Goal: Task Accomplishment & Management: Manage account settings

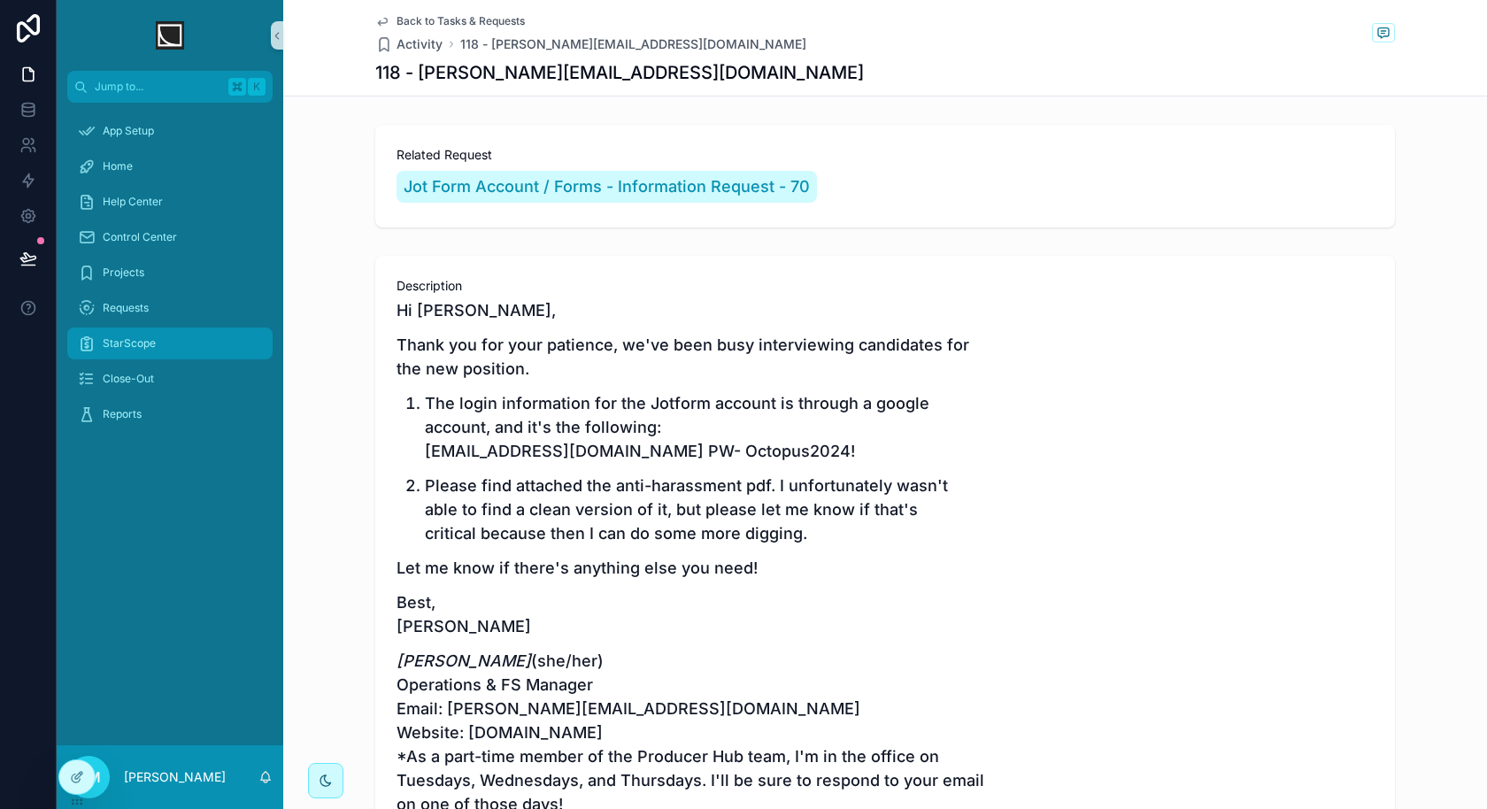
click at [177, 340] on div "StarScope" at bounding box center [170, 343] width 184 height 28
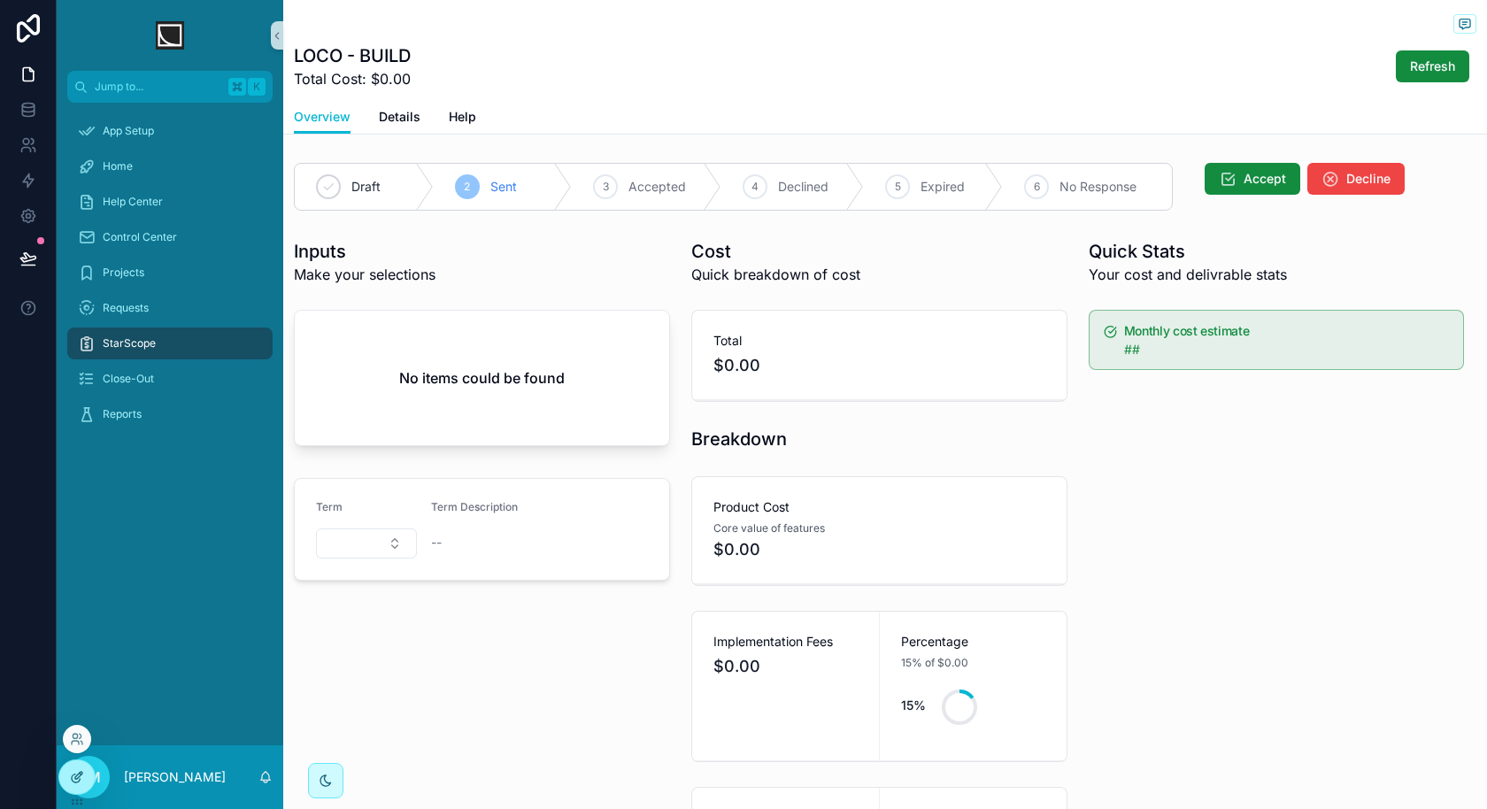
click at [75, 786] on div at bounding box center [76, 778] width 35 height 34
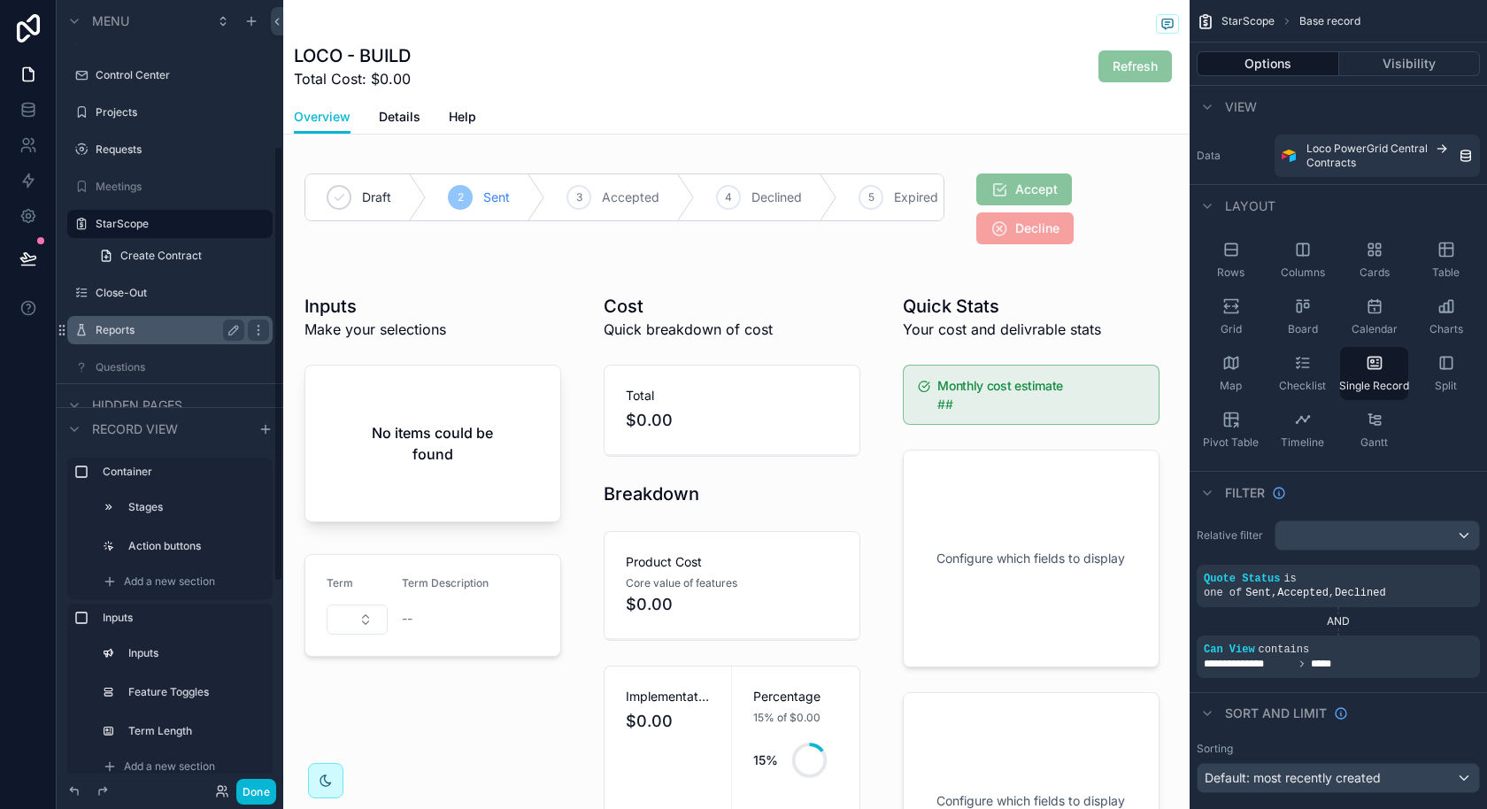
scroll to position [263, 0]
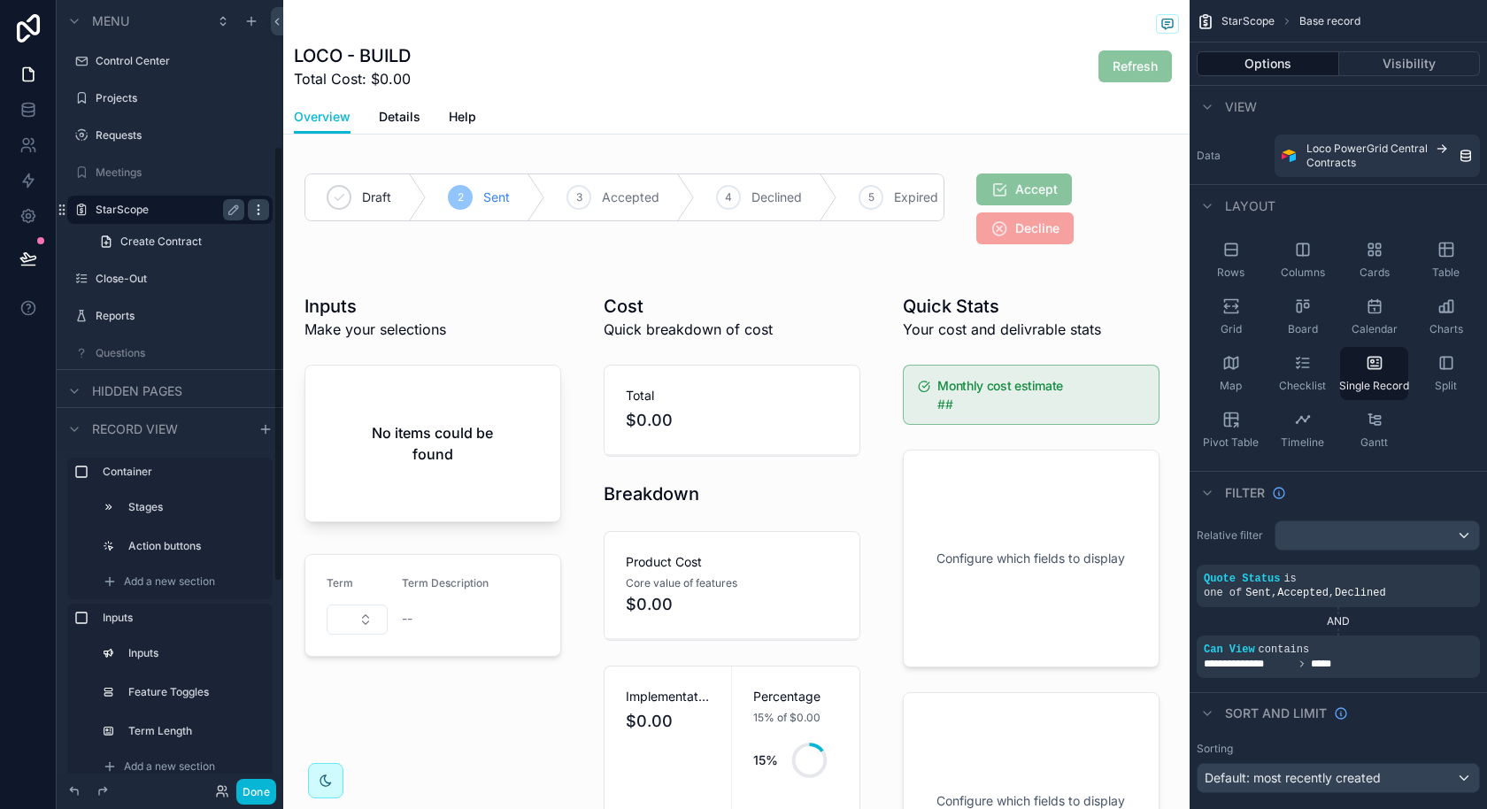
click at [259, 209] on icon "scrollable content" at bounding box center [258, 209] width 1 height 1
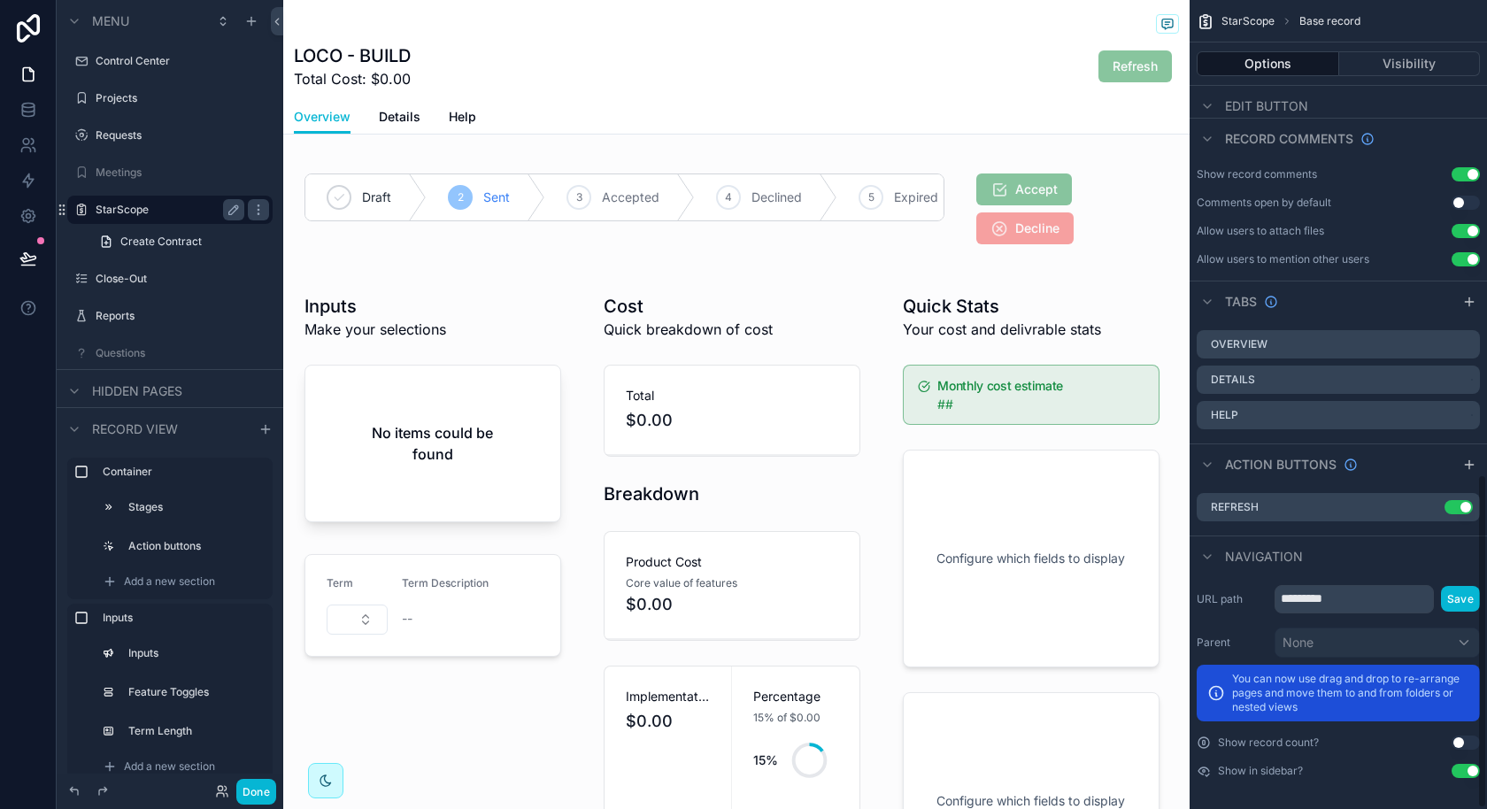
scroll to position [1151, 0]
click at [1466, 764] on button "Use setting" at bounding box center [1466, 771] width 28 height 14
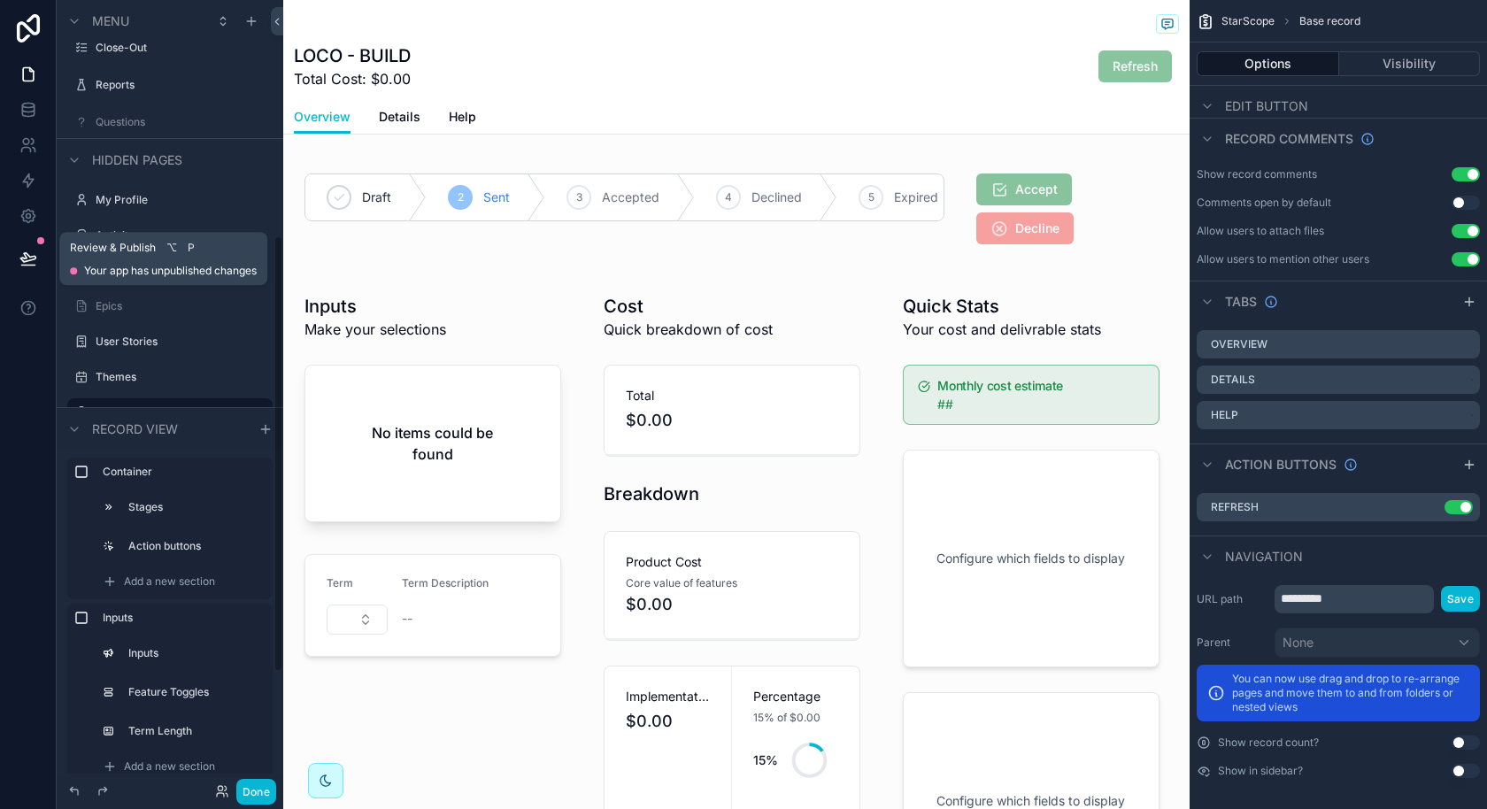
click at [26, 256] on icon at bounding box center [28, 259] width 18 height 18
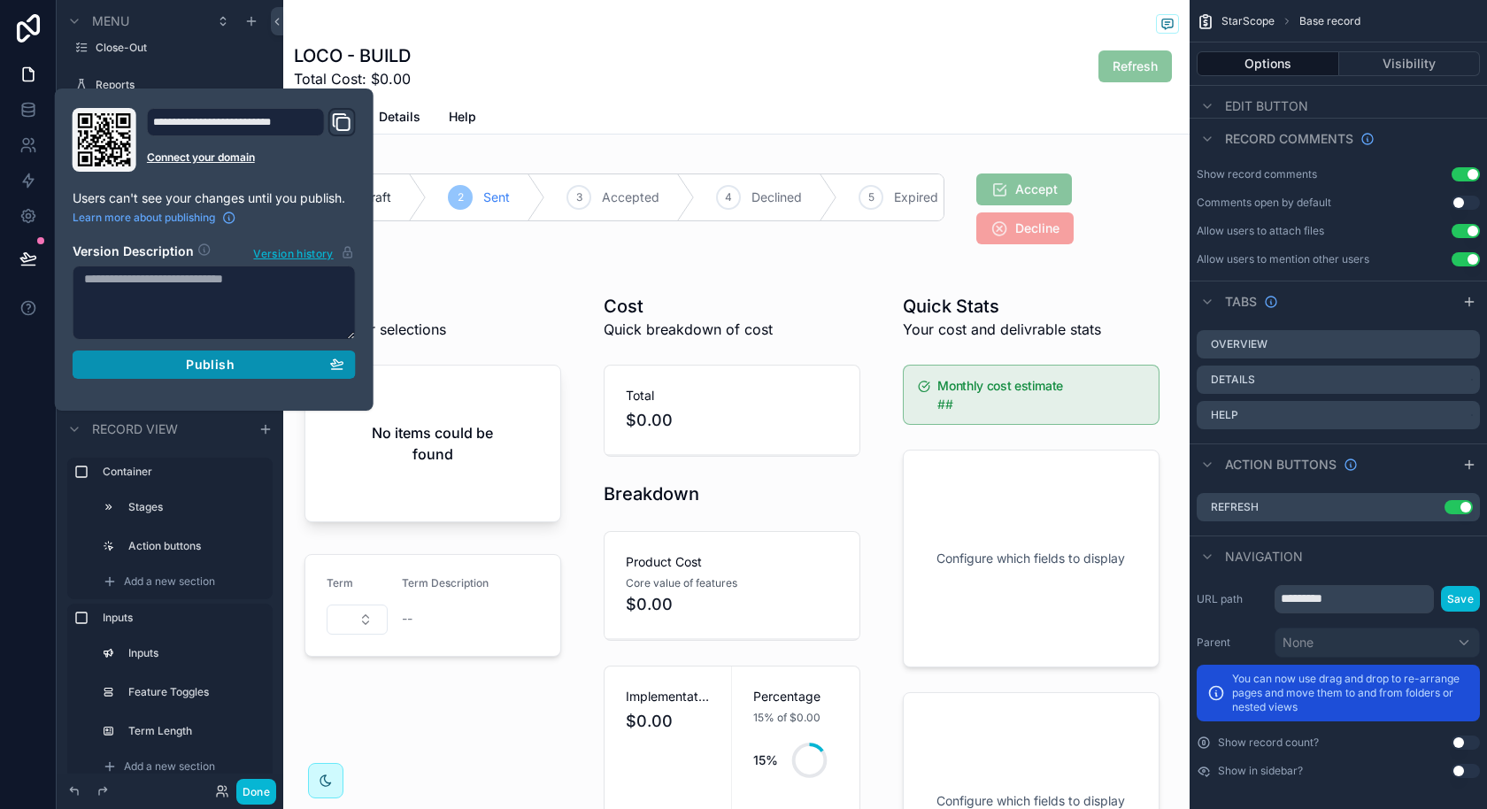
click at [310, 369] on div "Publish" at bounding box center [214, 365] width 260 height 16
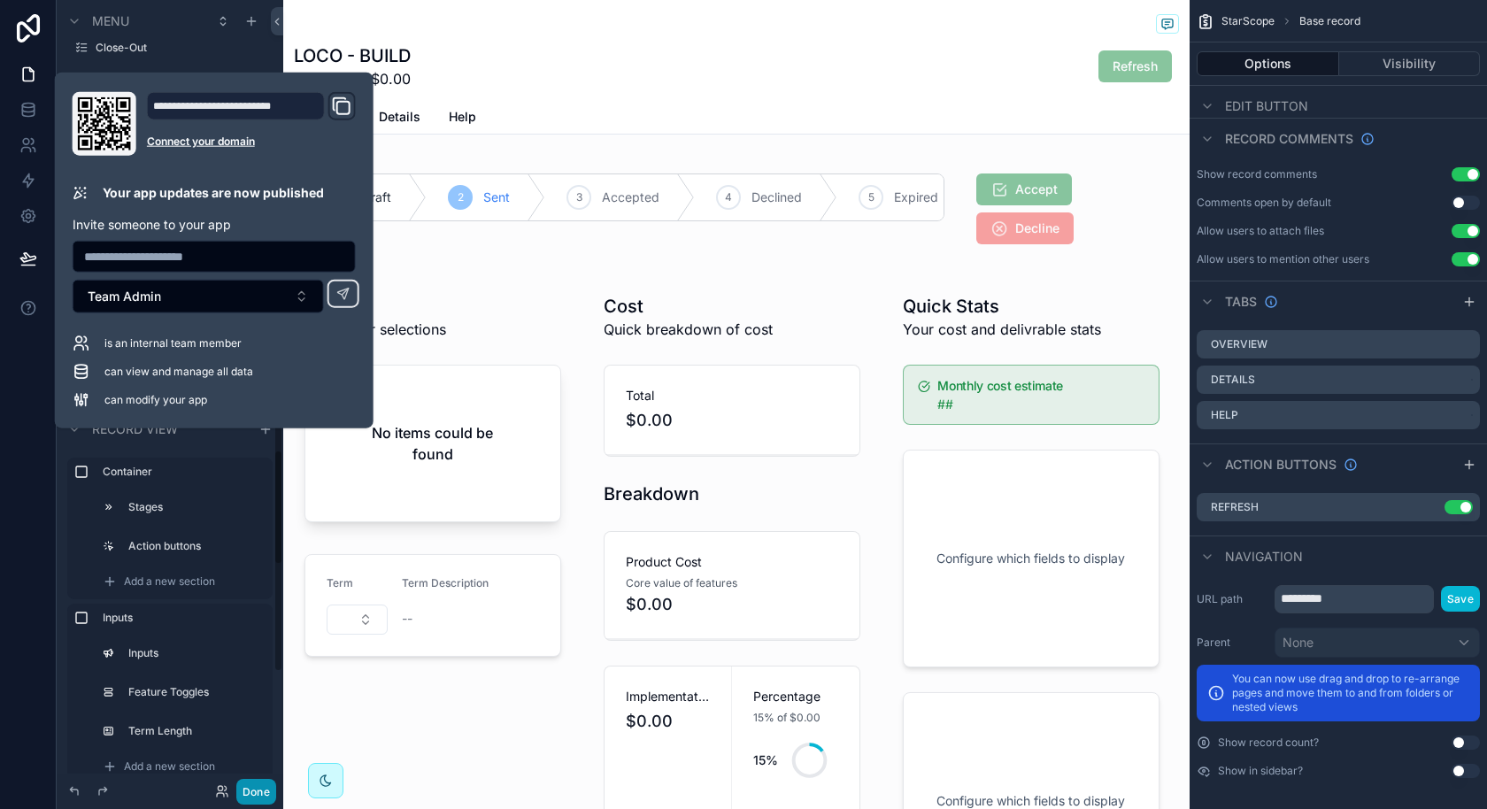
click at [251, 799] on button "Done" at bounding box center [256, 792] width 40 height 26
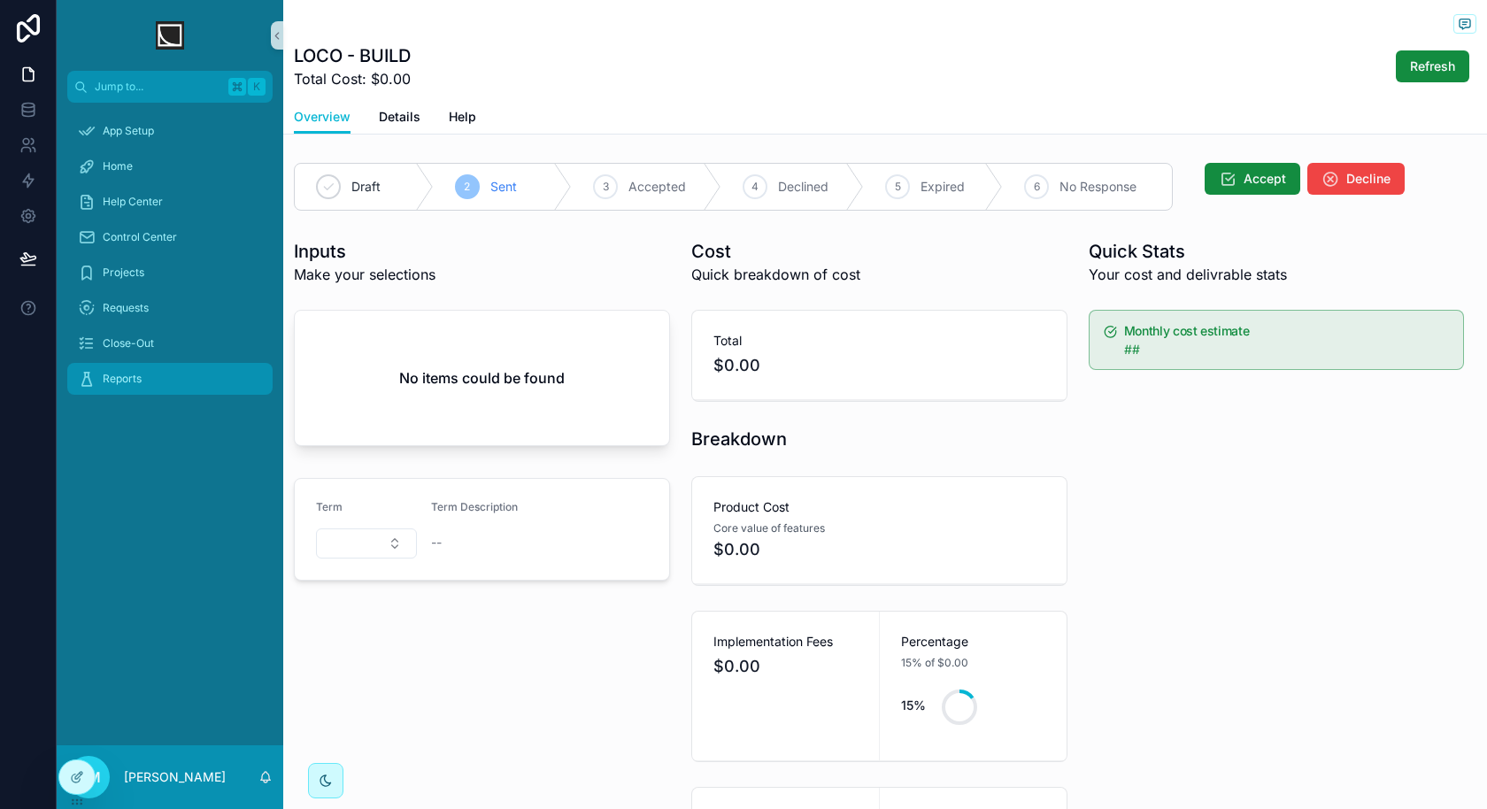
click at [211, 375] on div "Reports" at bounding box center [170, 379] width 184 height 28
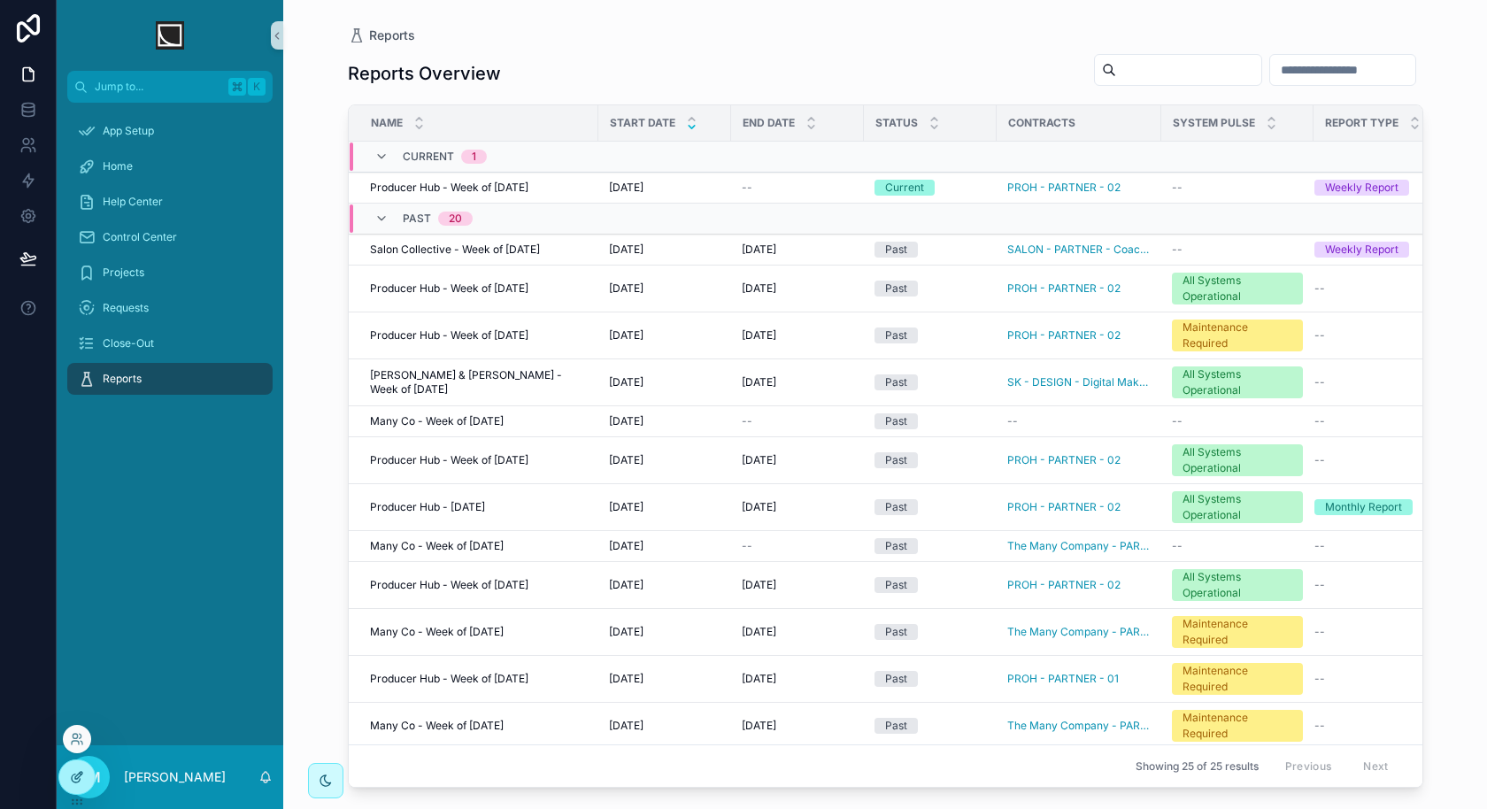
click at [76, 773] on icon at bounding box center [77, 777] width 14 height 14
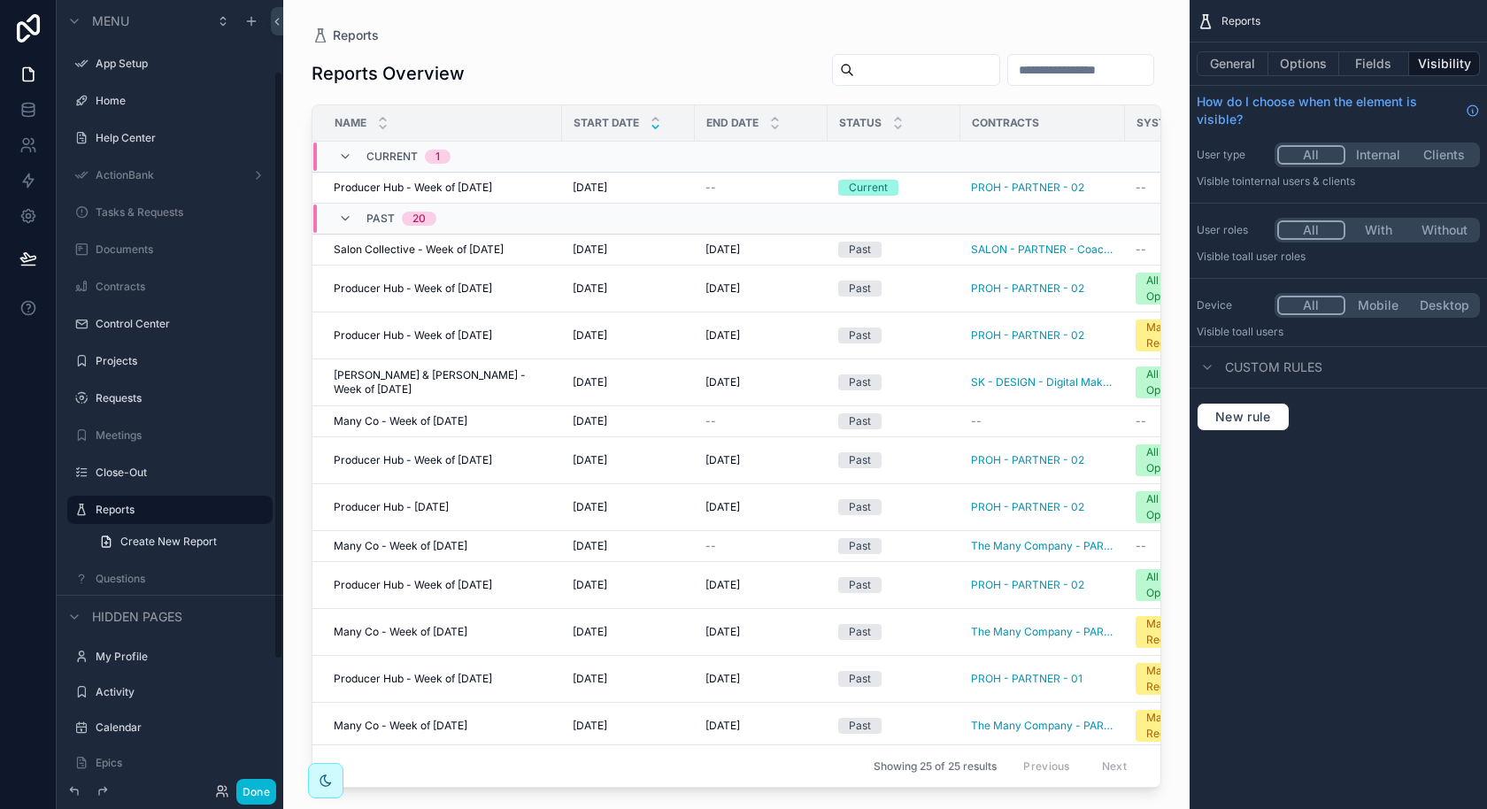
scroll to position [96, 0]
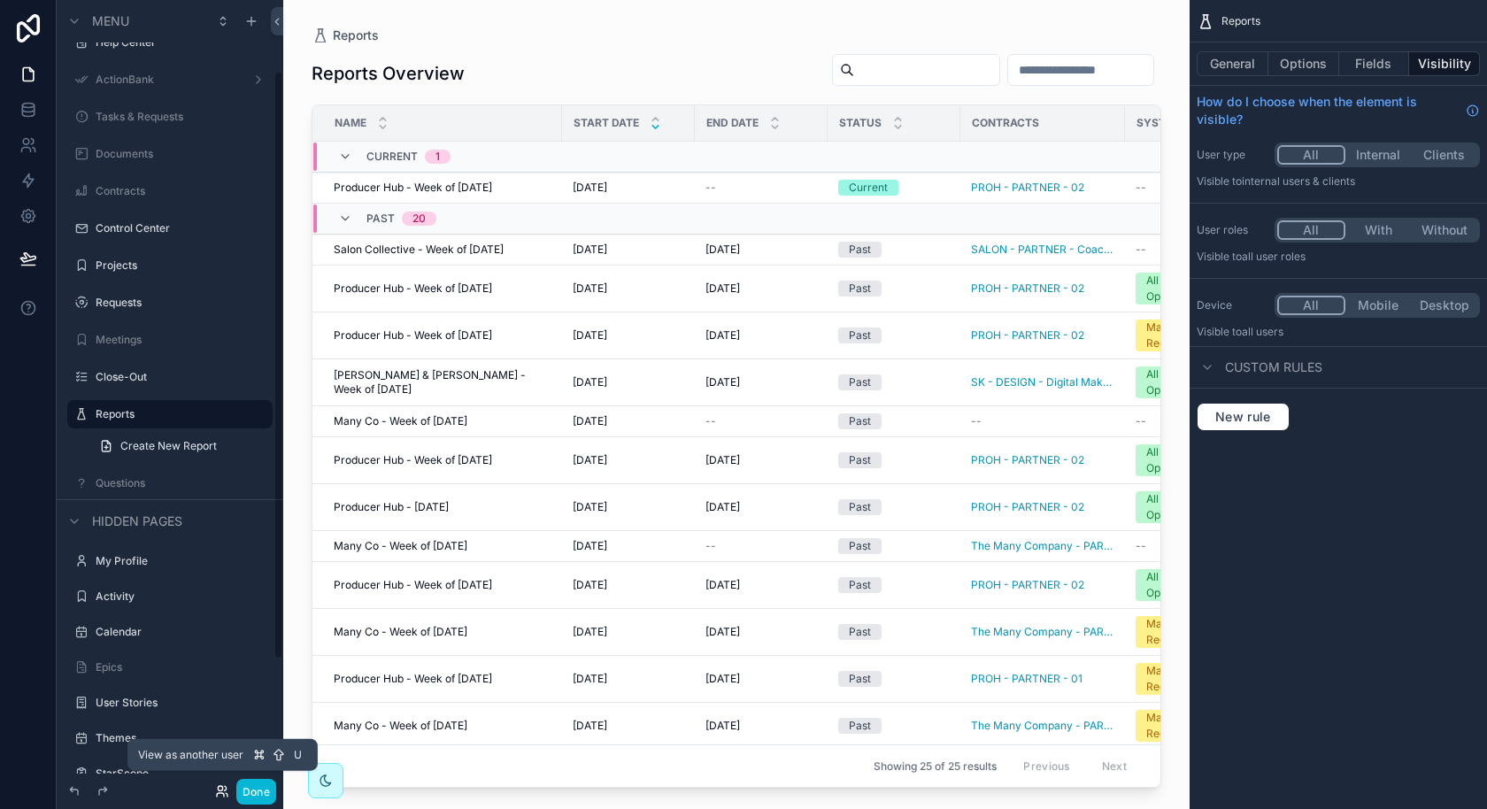
click at [222, 788] on icon at bounding box center [220, 788] width 4 height 4
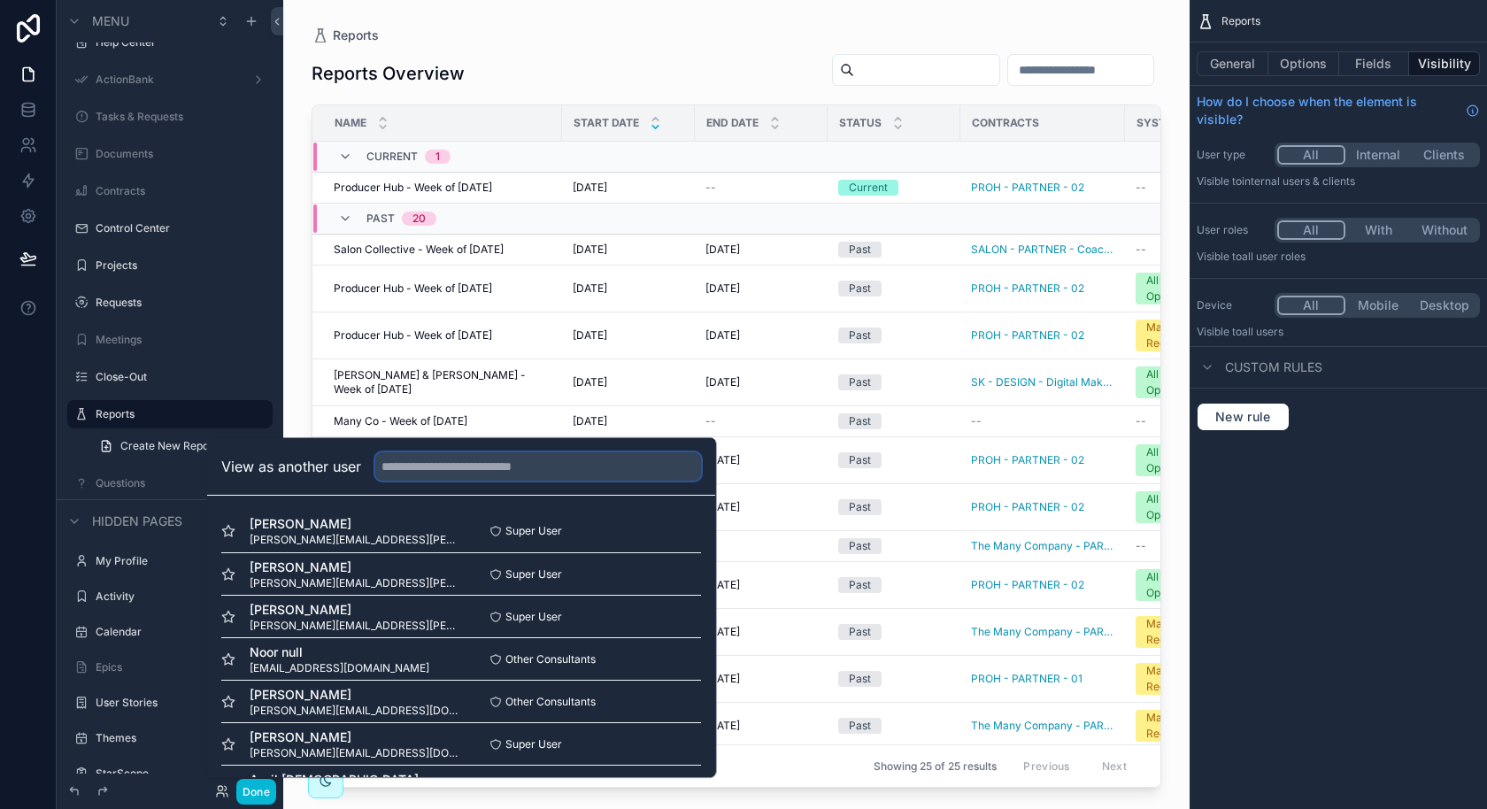
click at [502, 469] on input "text" at bounding box center [538, 466] width 326 height 28
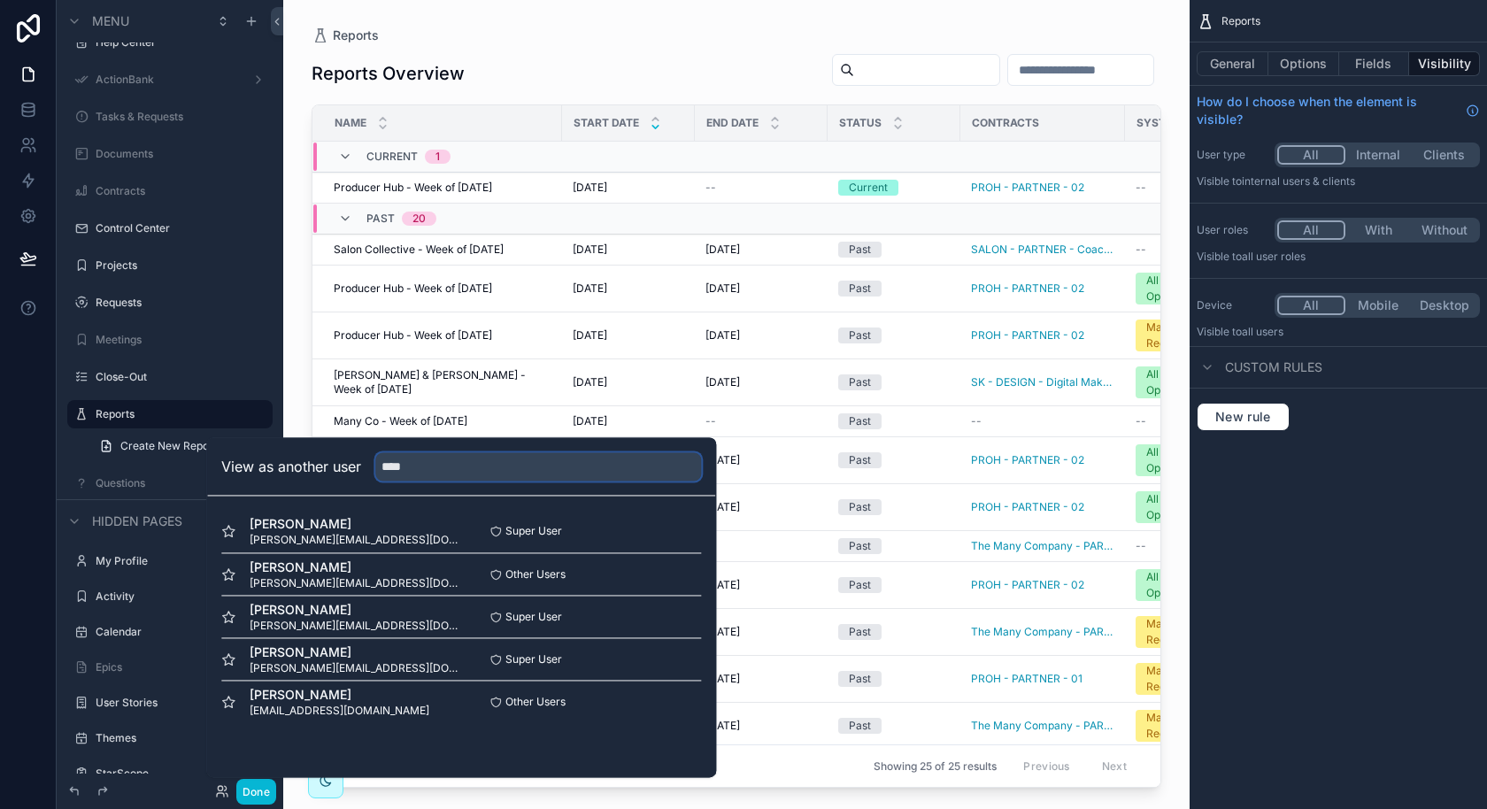
click at [467, 469] on input "****" at bounding box center [538, 466] width 326 height 28
click at [464, 469] on input "****" at bounding box center [538, 466] width 326 height 28
type input "*"
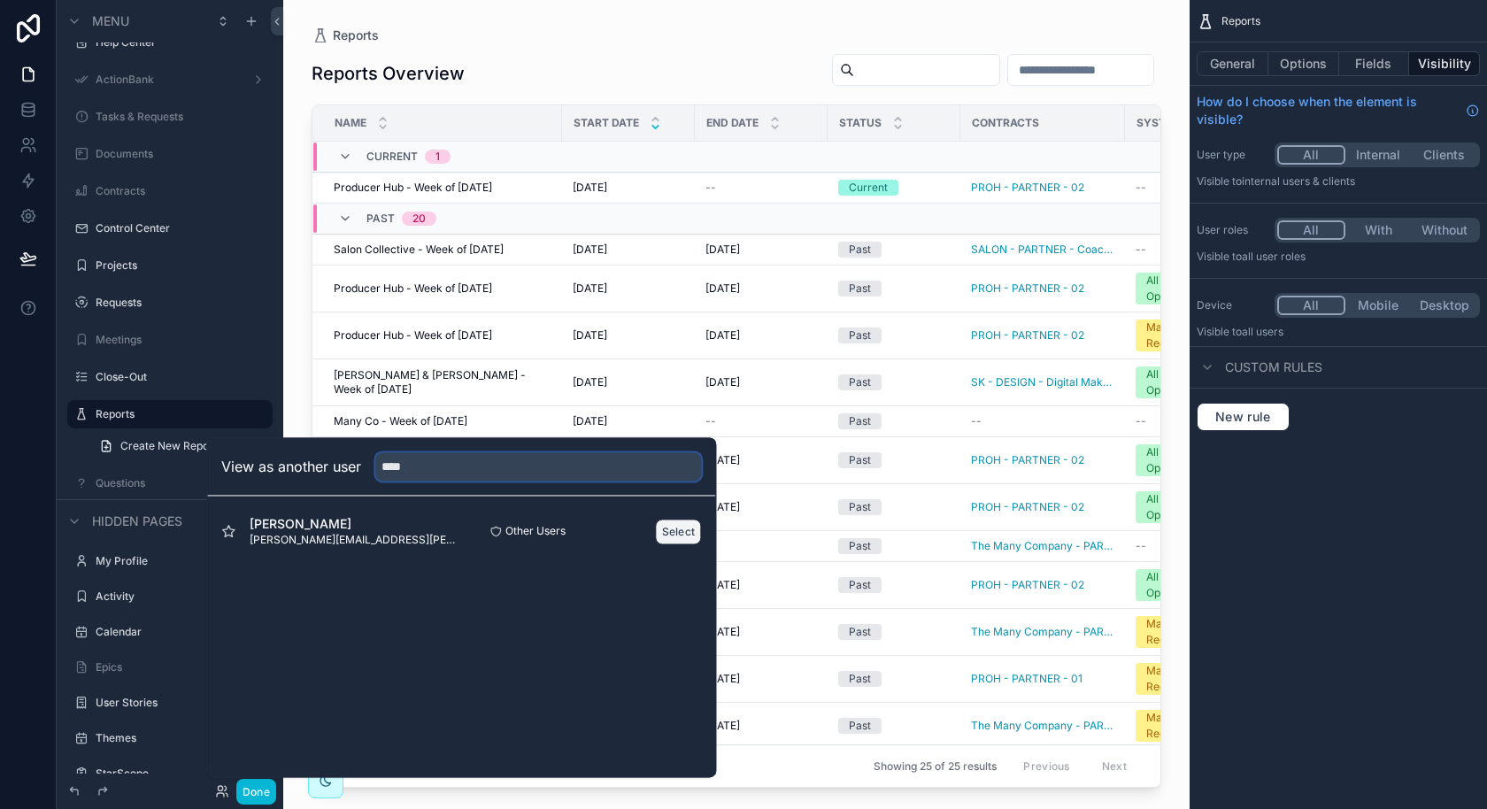
type input "****"
click at [681, 533] on button "Select" at bounding box center [679, 532] width 46 height 26
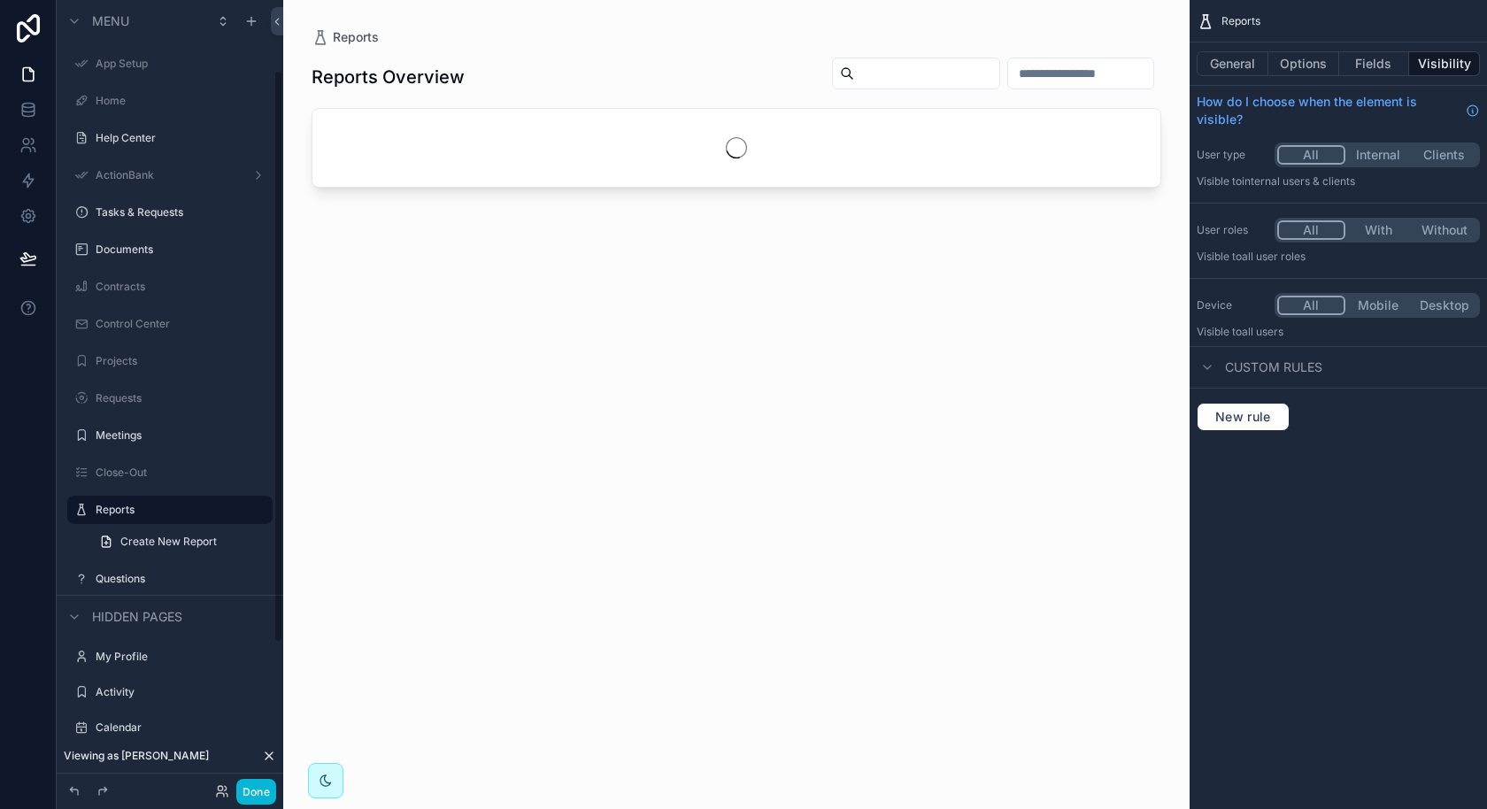
scroll to position [96, 0]
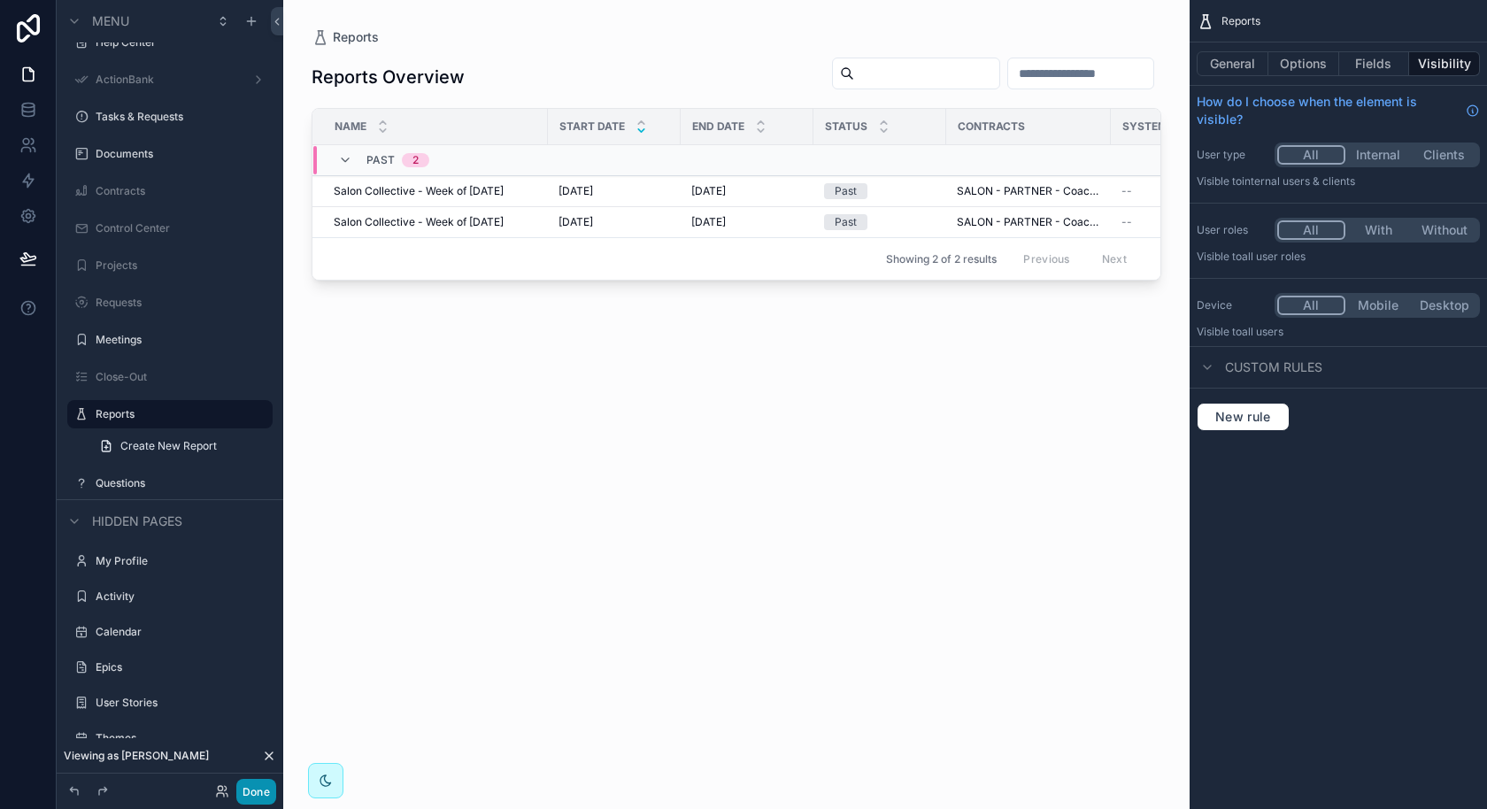
click at [258, 788] on button "Done" at bounding box center [256, 792] width 40 height 26
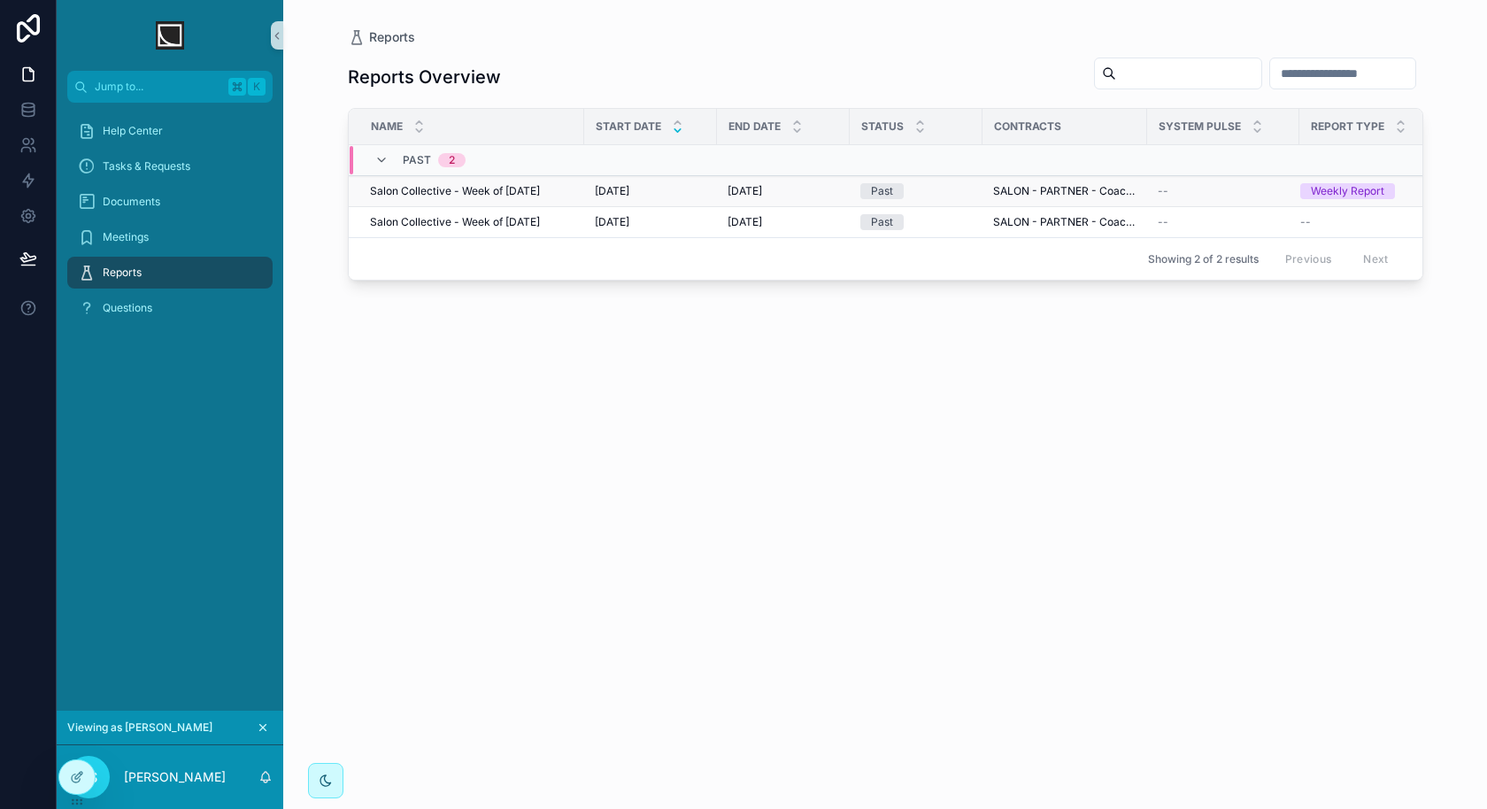
click at [515, 188] on span "Salon Collective - Week of [DATE]" at bounding box center [455, 191] width 170 height 14
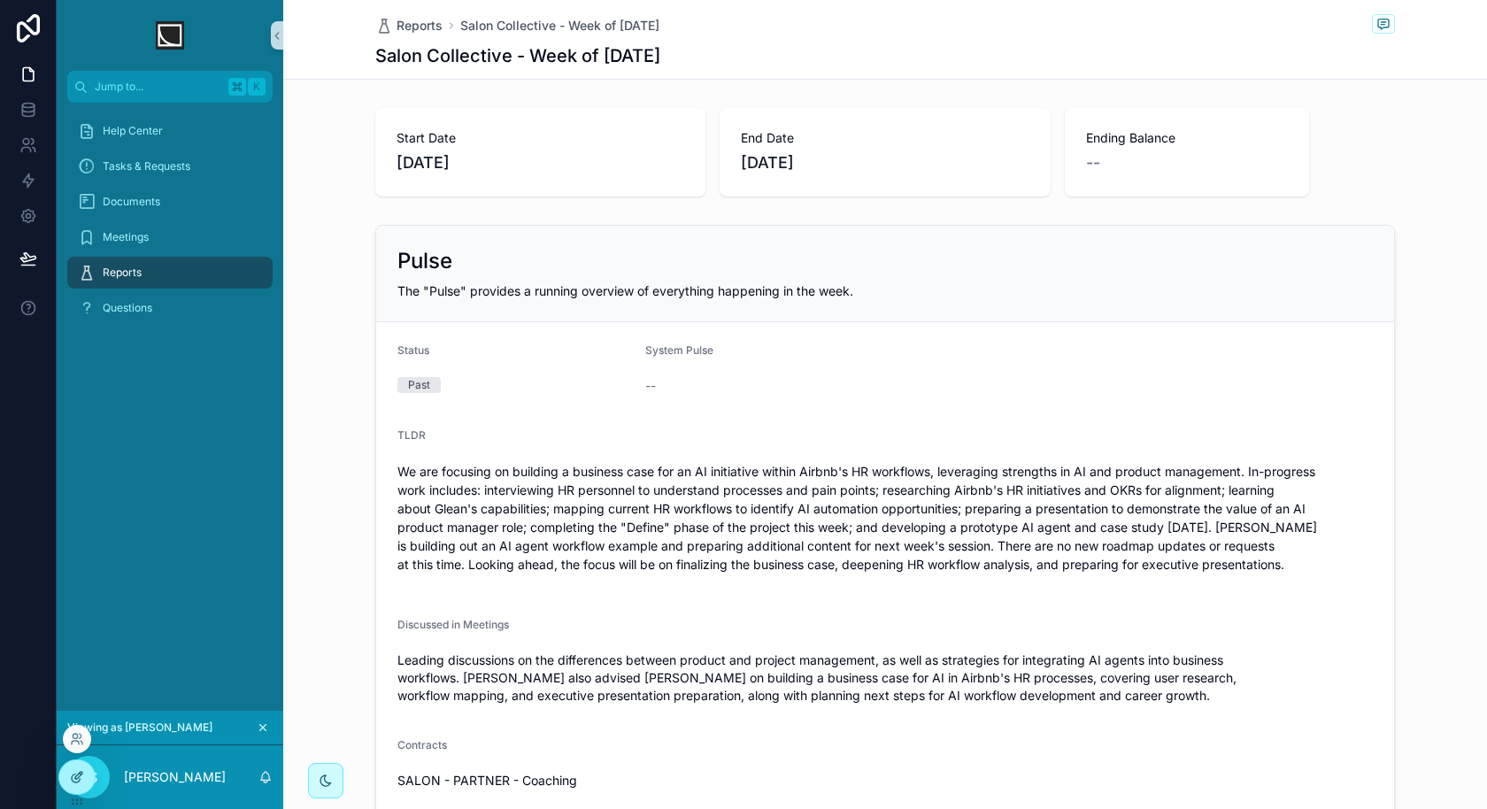
click at [89, 772] on div at bounding box center [76, 778] width 35 height 34
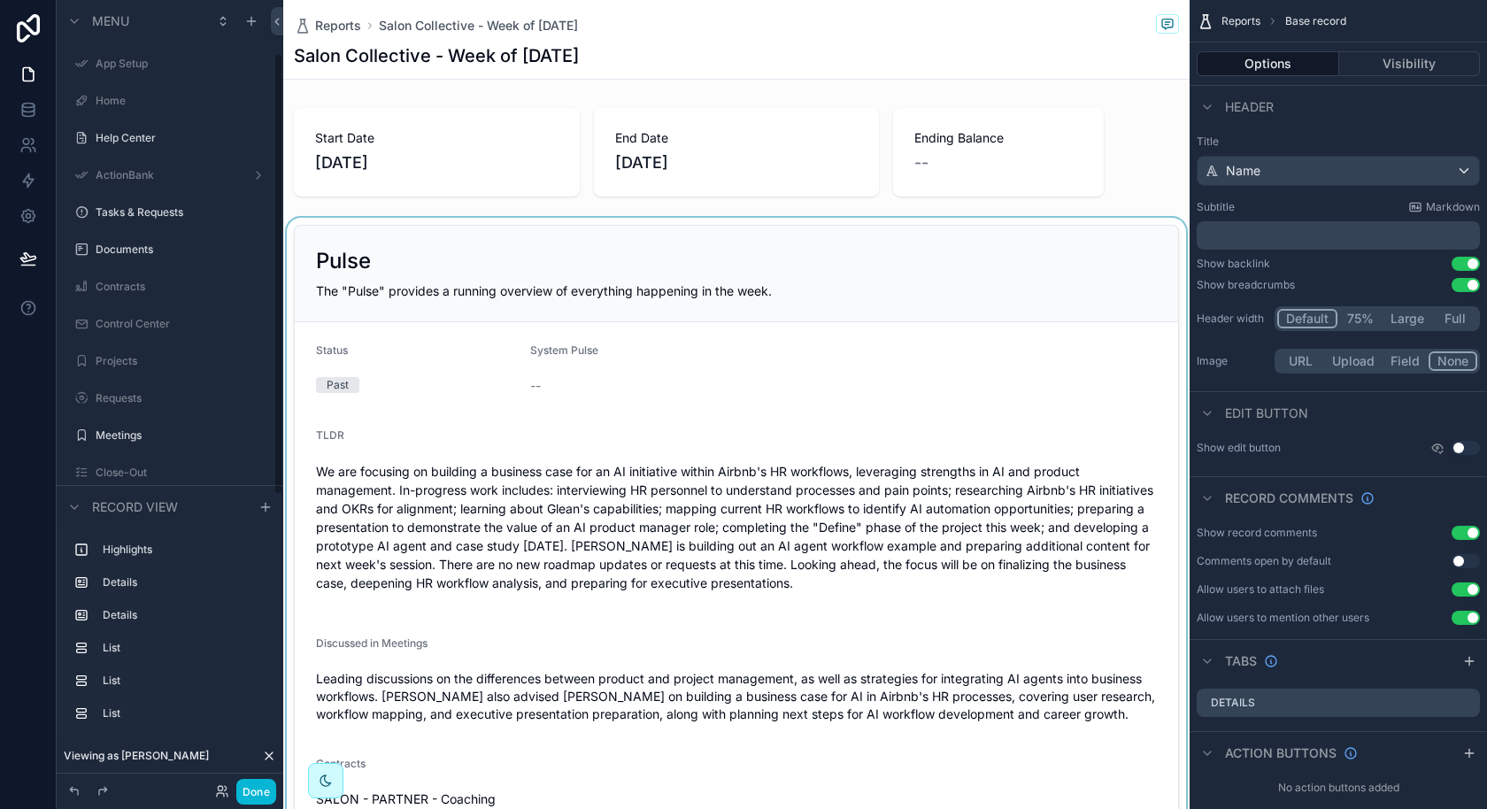
scroll to position [96, 0]
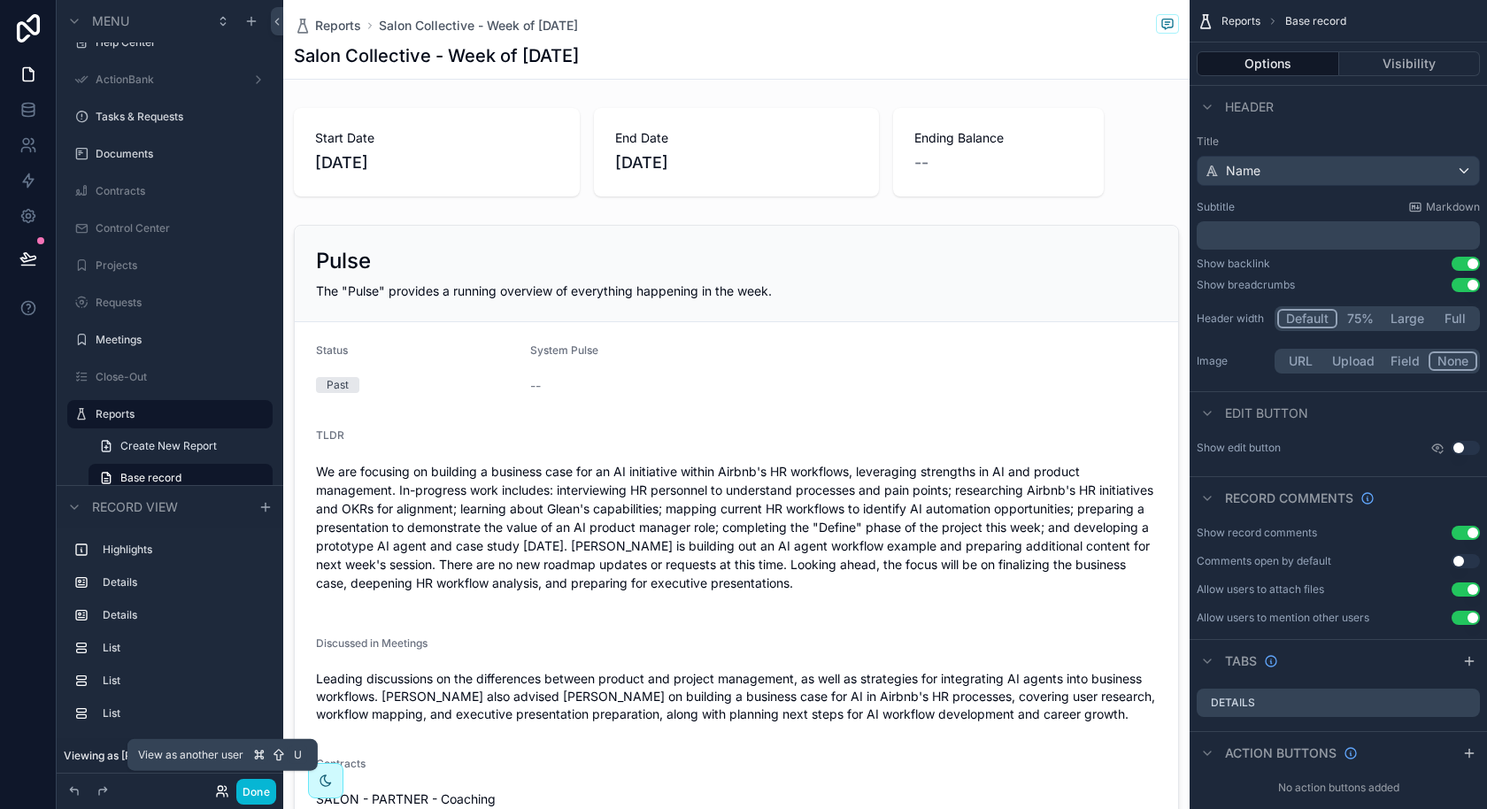
click at [218, 790] on icon at bounding box center [222, 791] width 14 height 14
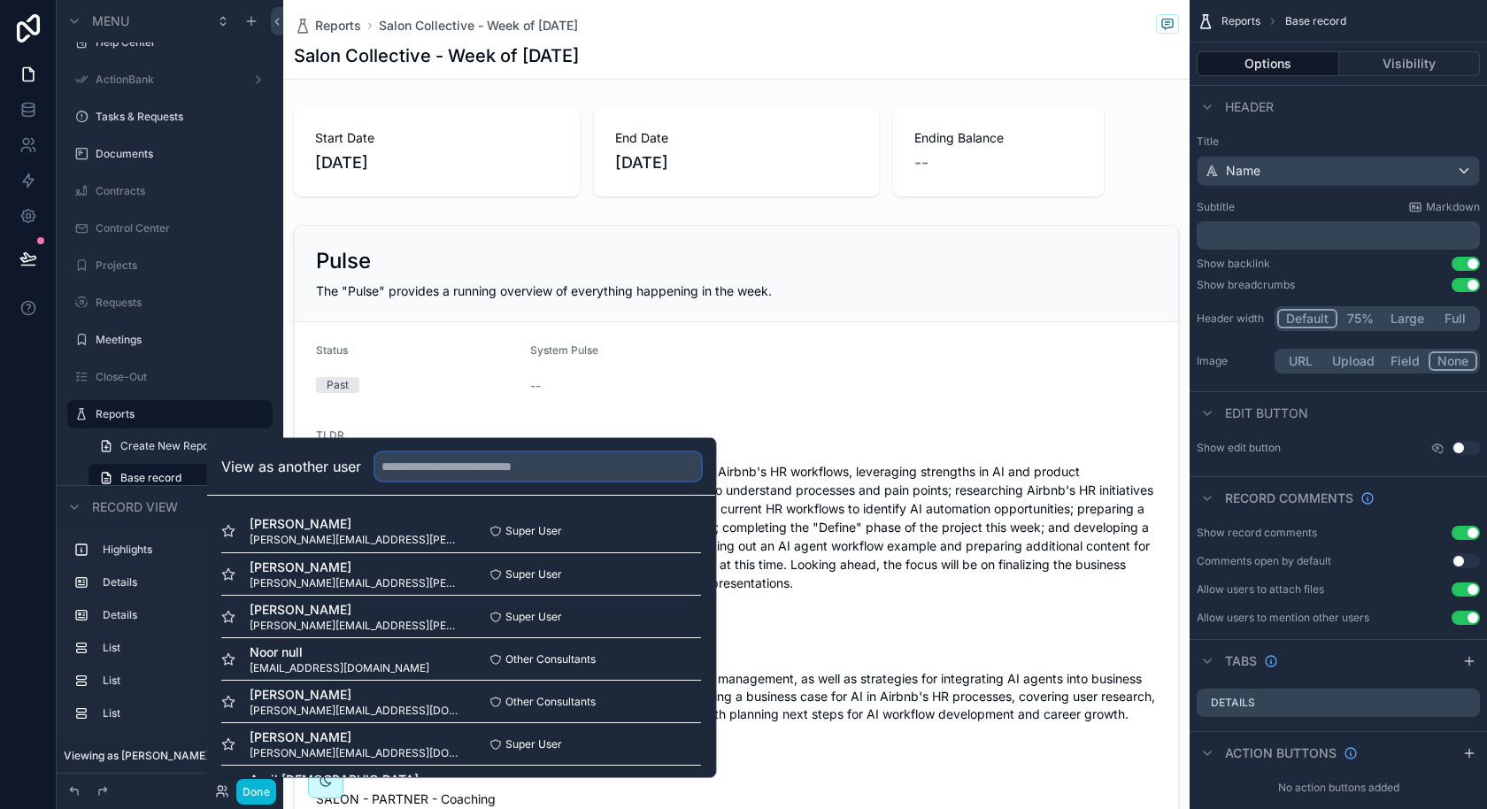
click at [490, 467] on input "text" at bounding box center [538, 466] width 326 height 28
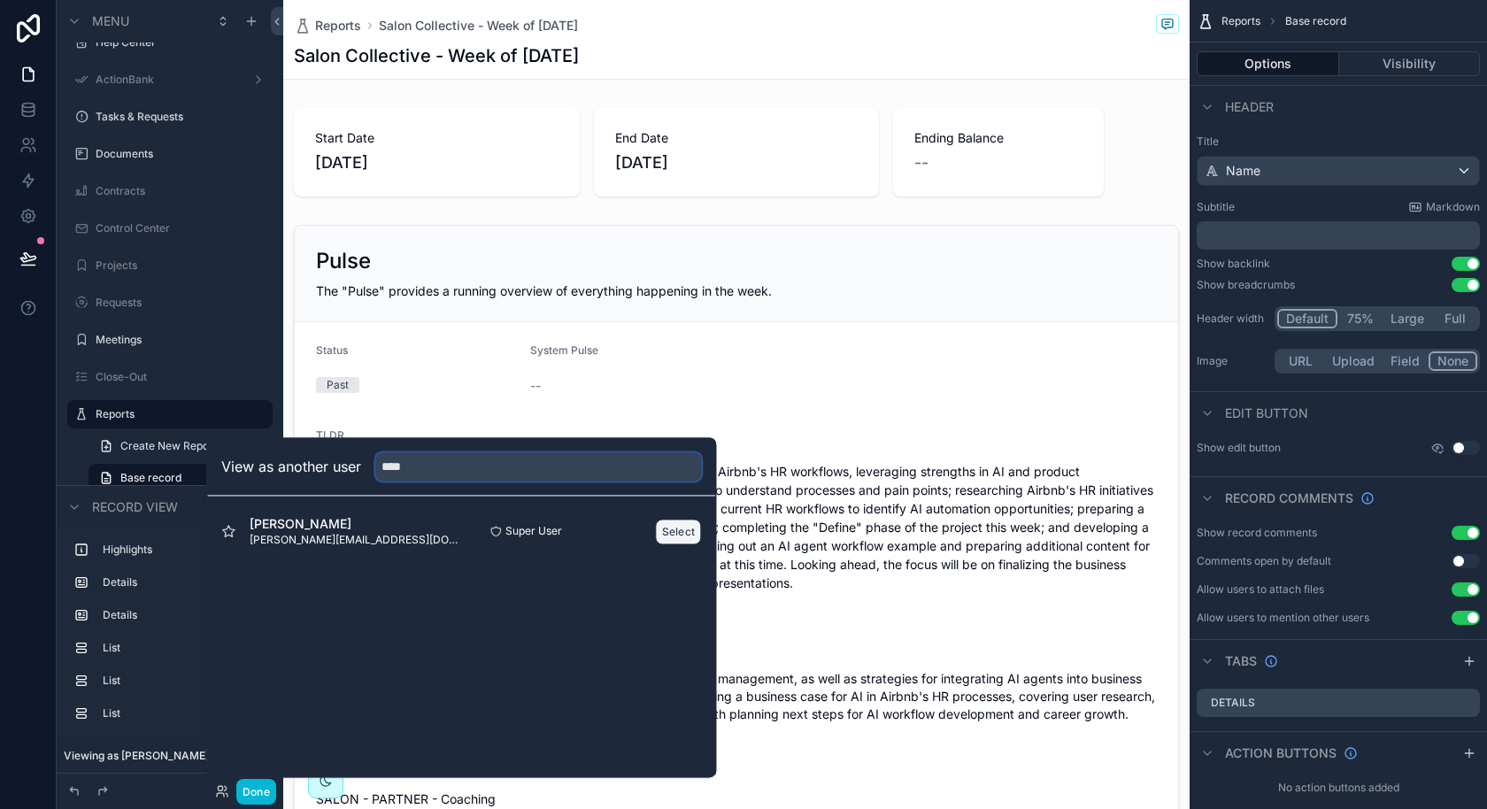
type input "****"
click at [677, 522] on button "Select" at bounding box center [679, 532] width 46 height 26
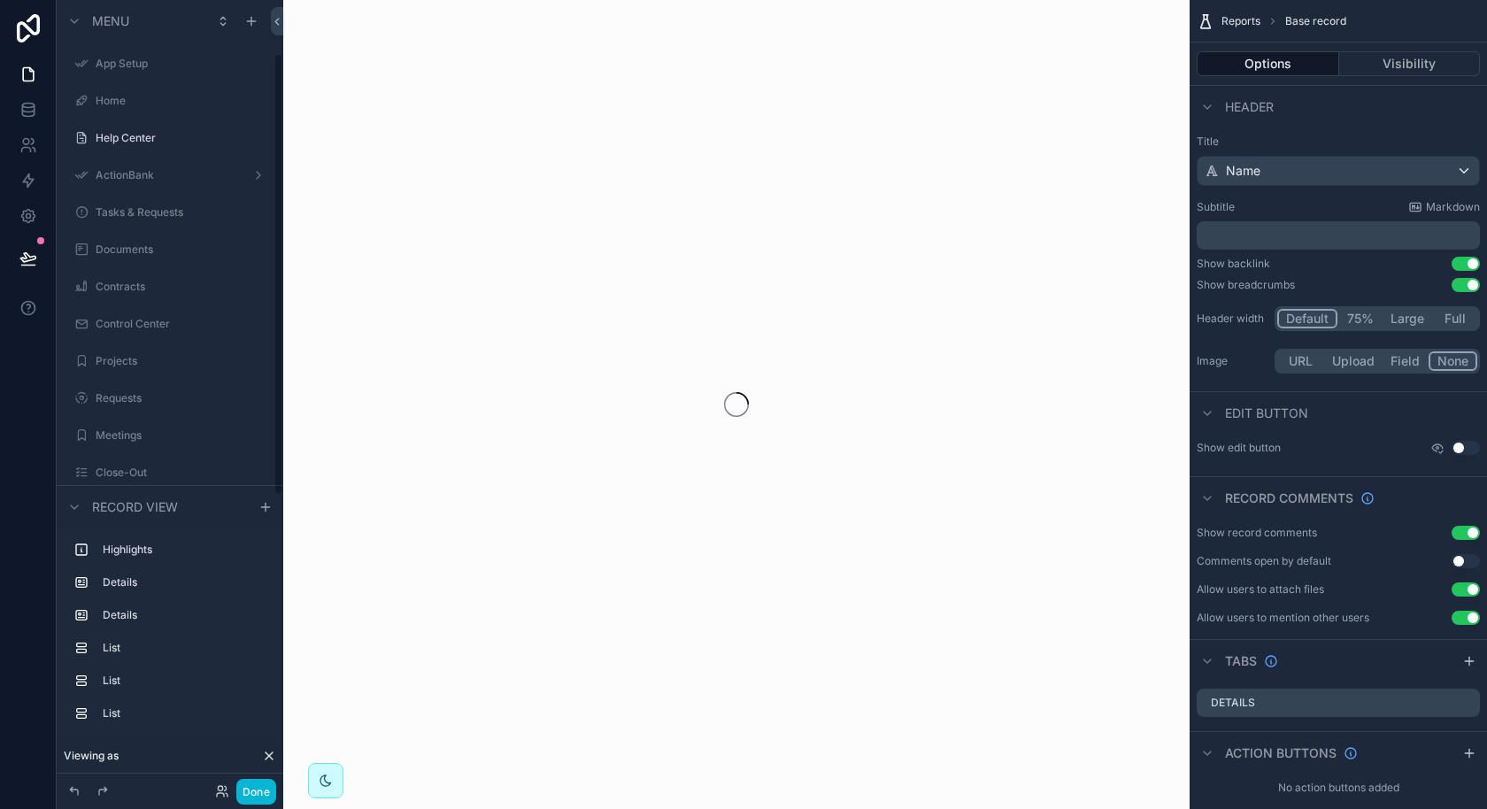
scroll to position [96, 0]
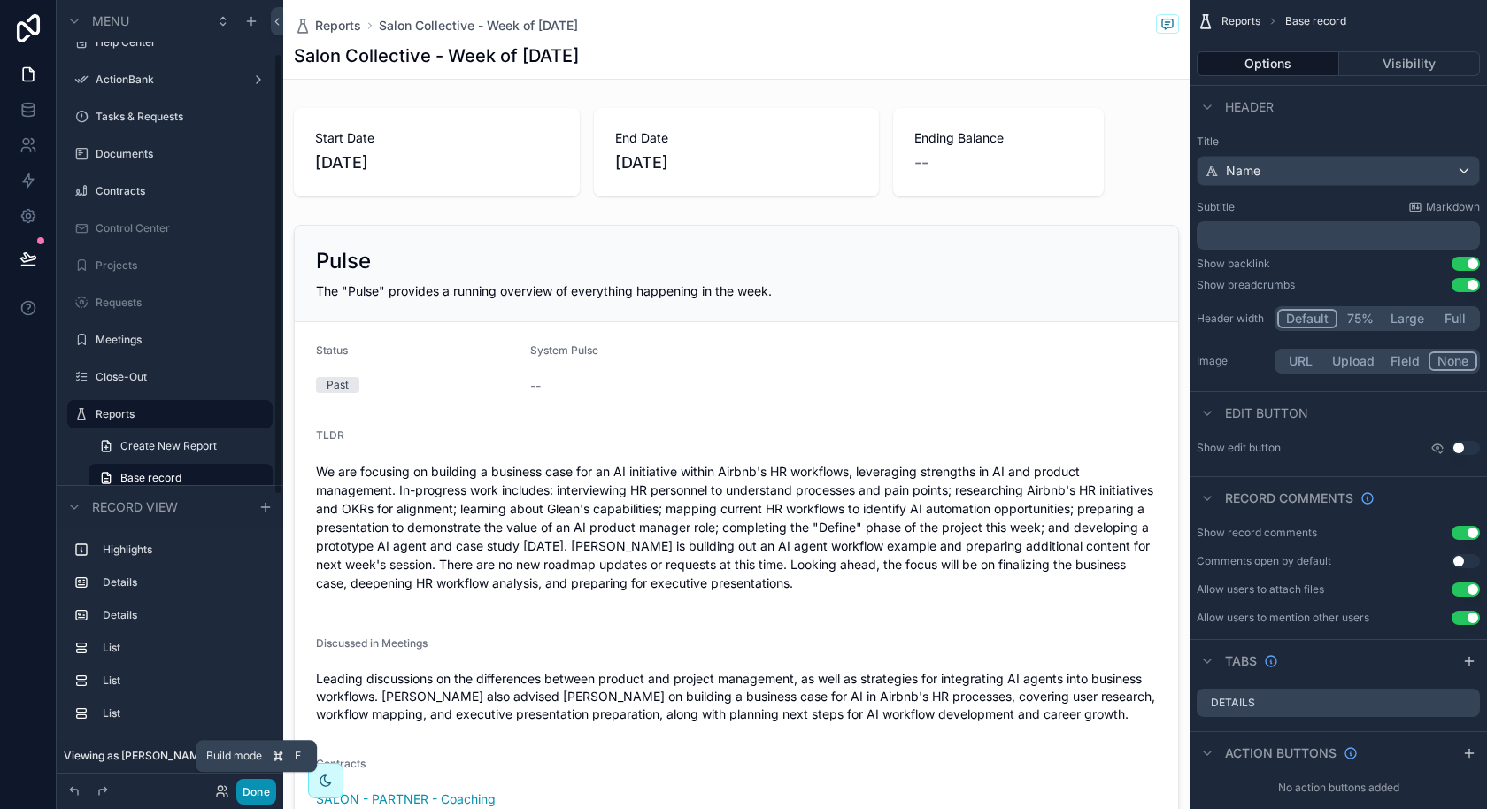
click at [258, 790] on button "Done" at bounding box center [256, 792] width 40 height 26
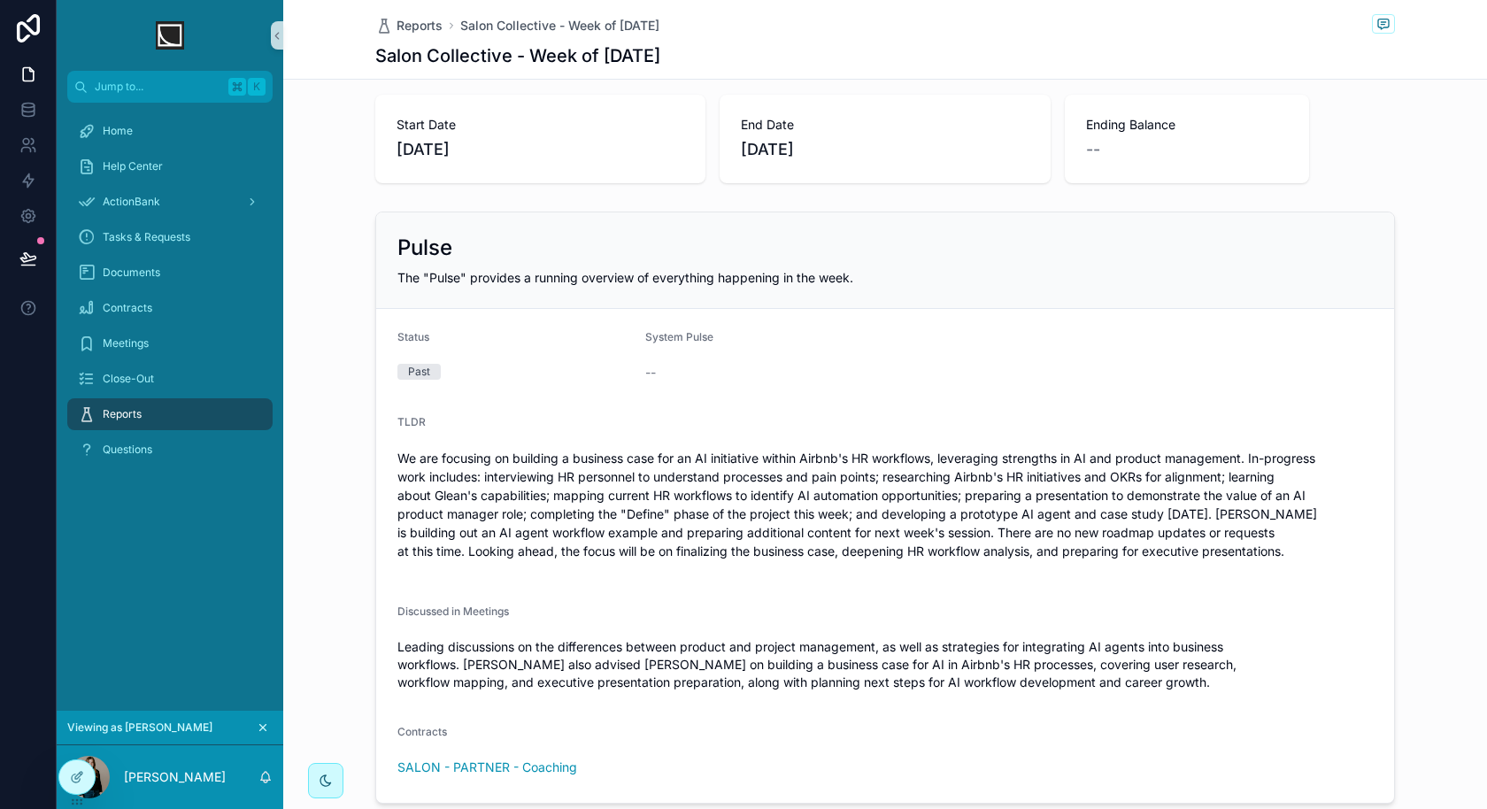
scroll to position [0, 0]
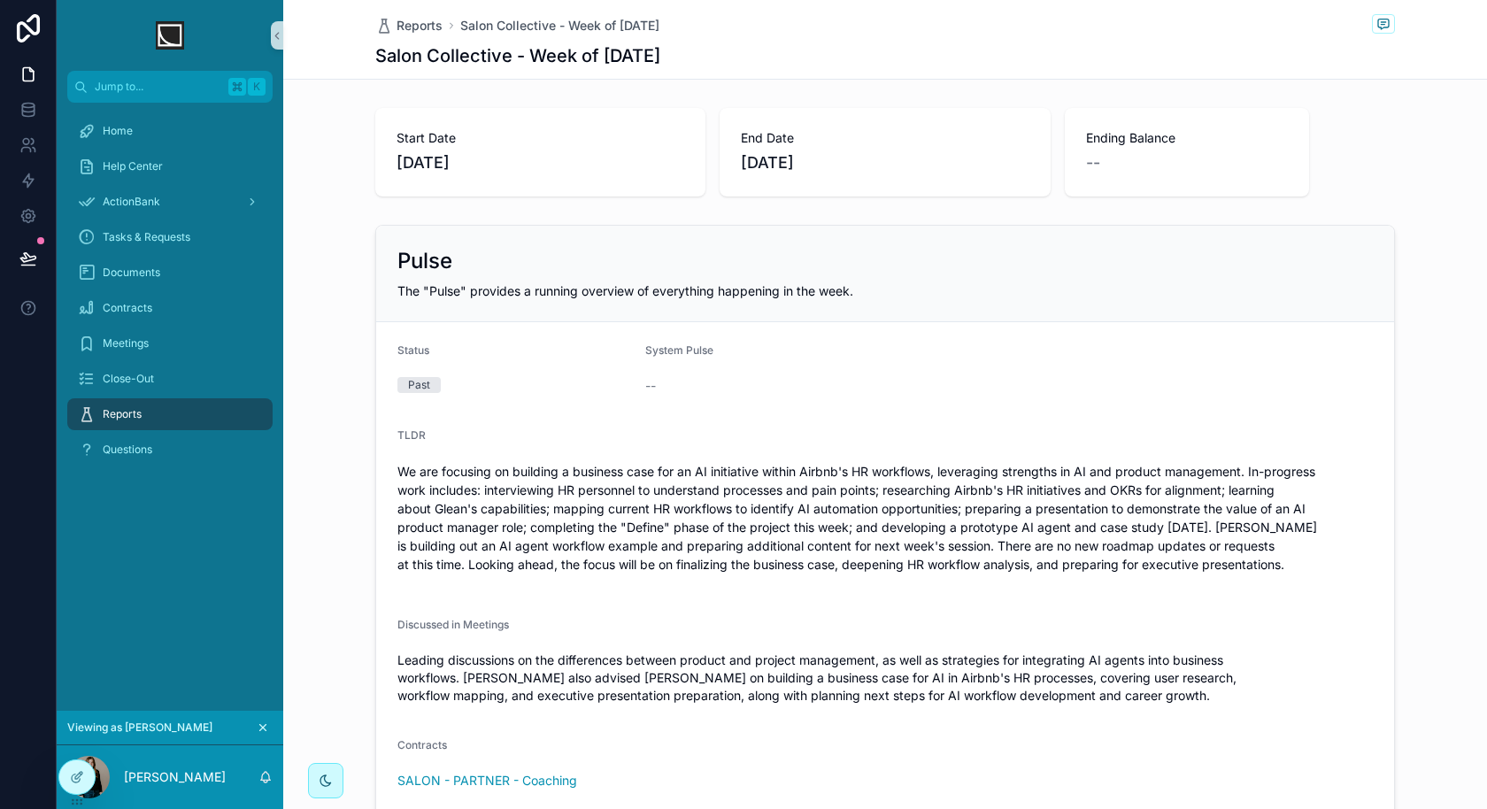
click at [162, 406] on div "Reports" at bounding box center [170, 414] width 184 height 28
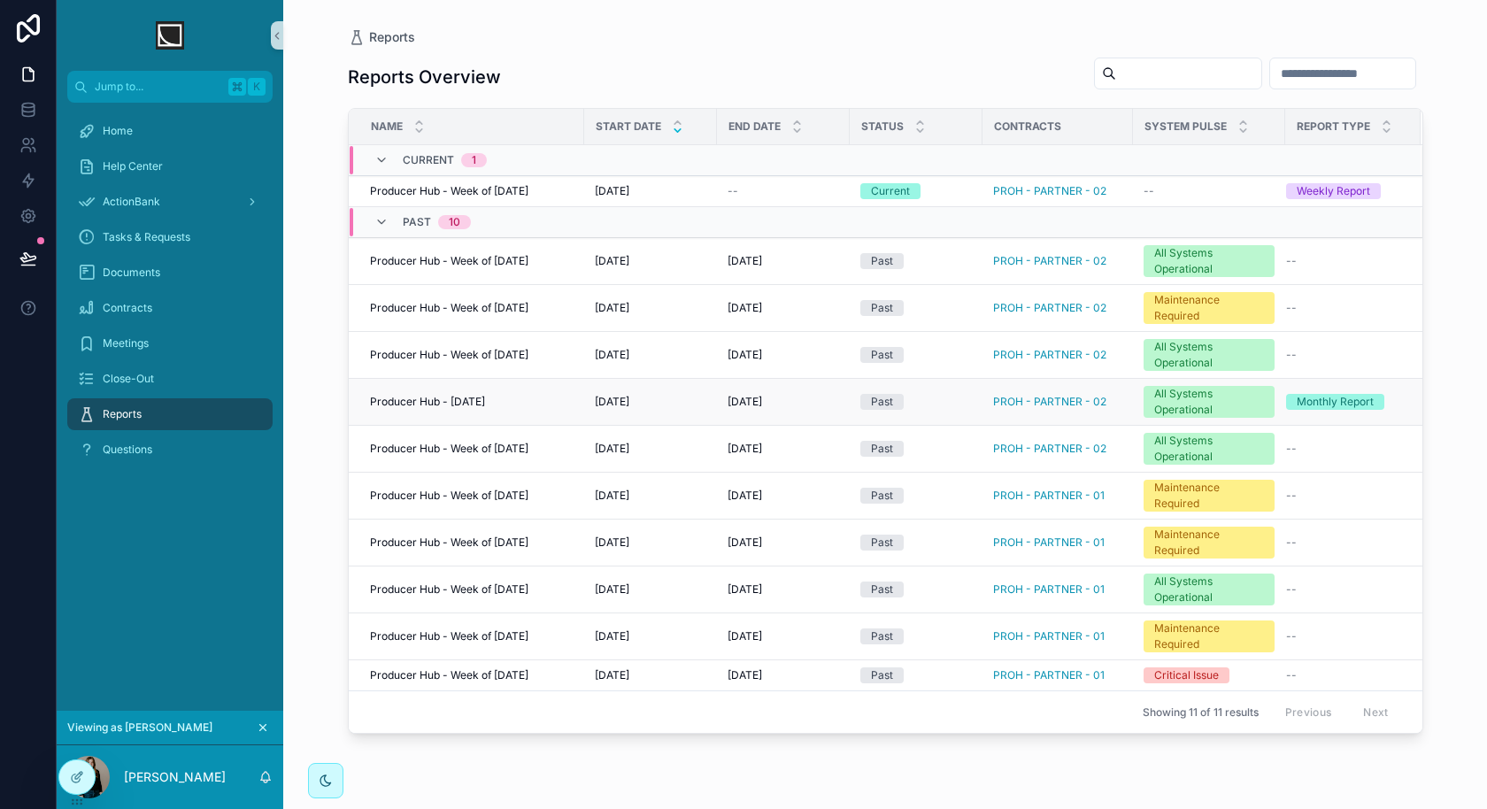
click at [485, 403] on span "Producer Hub - [DATE]" at bounding box center [427, 402] width 115 height 14
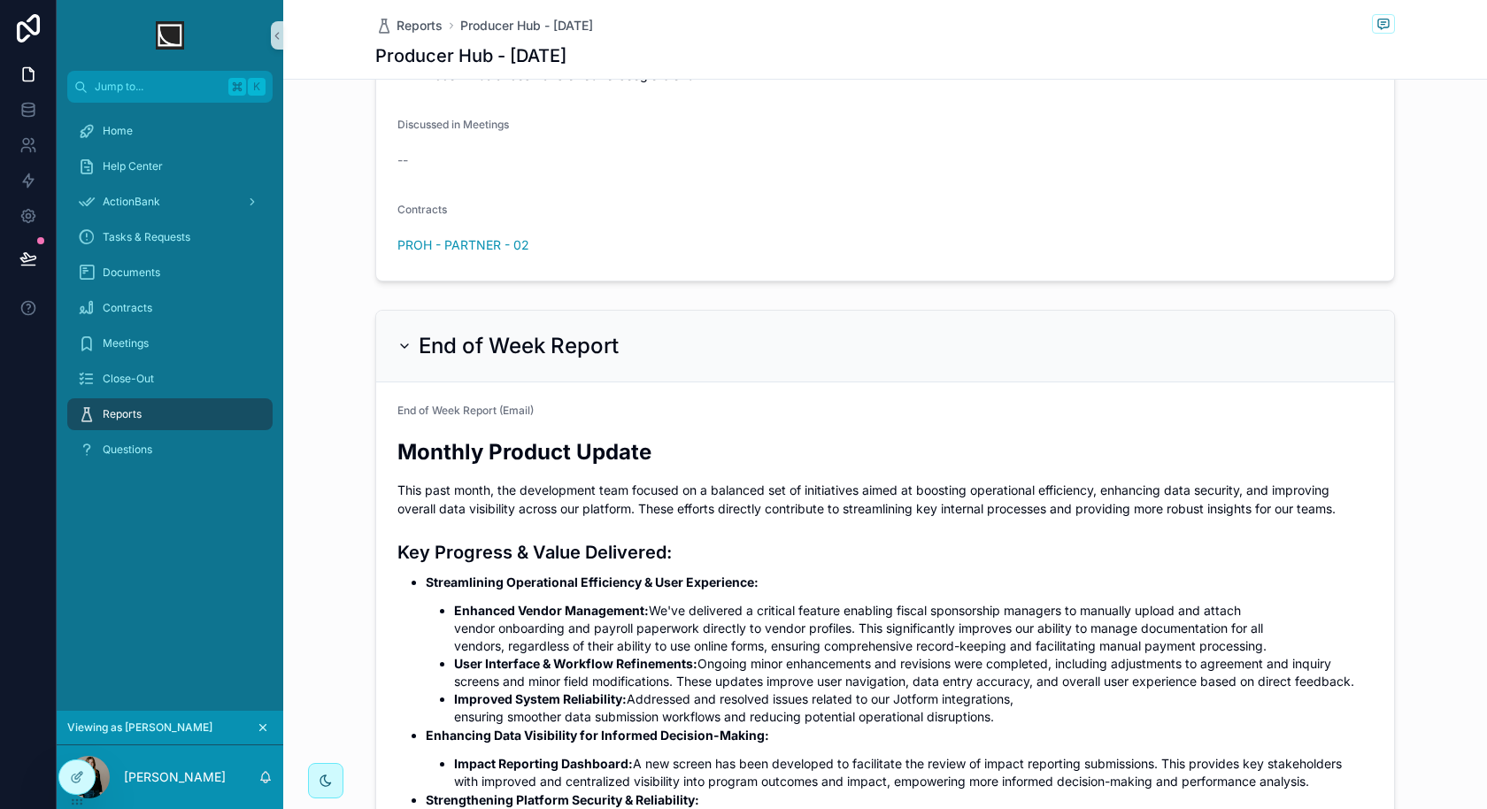
scroll to position [479, 0]
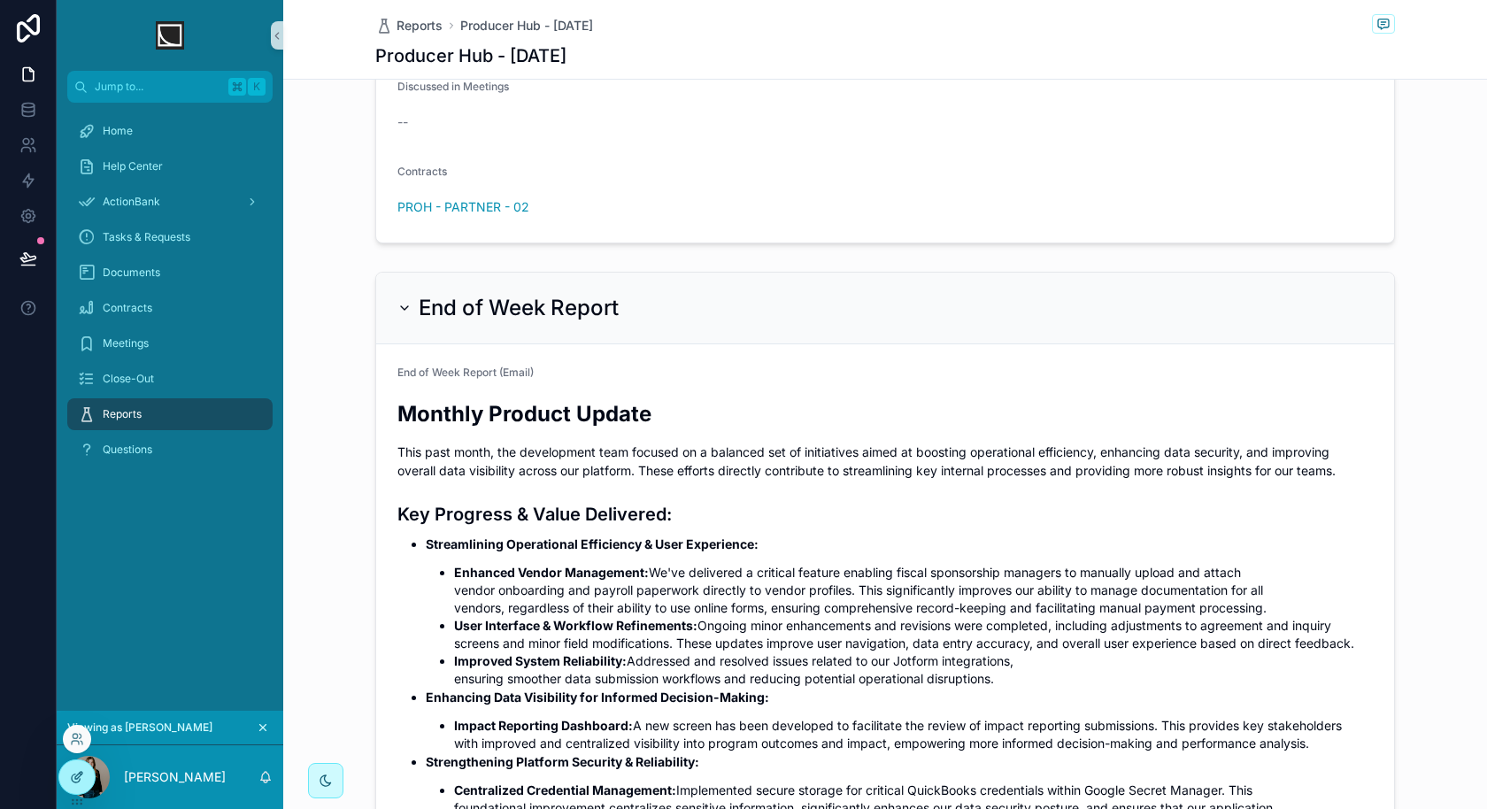
click at [80, 788] on div at bounding box center [76, 778] width 35 height 34
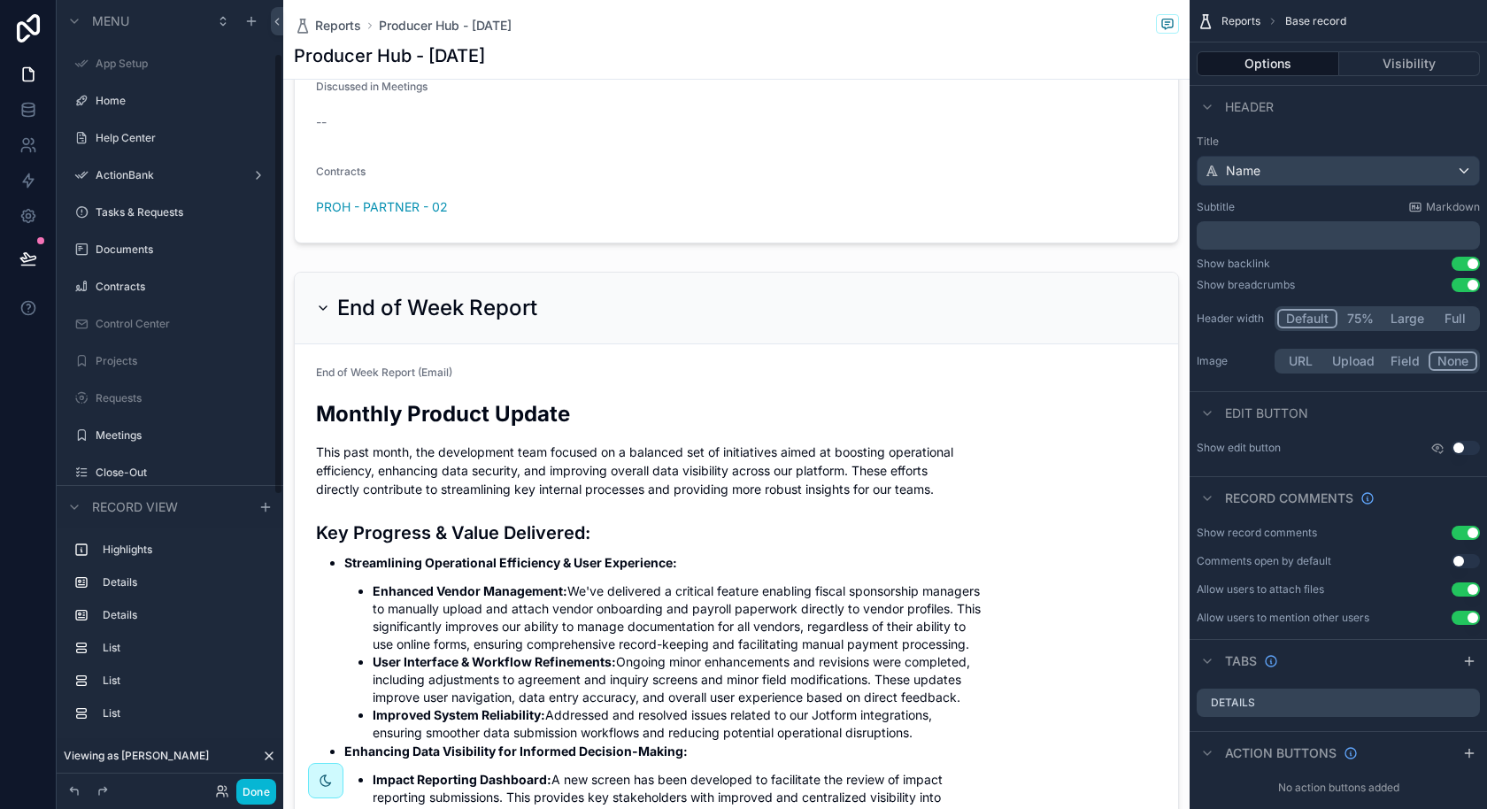
scroll to position [96, 0]
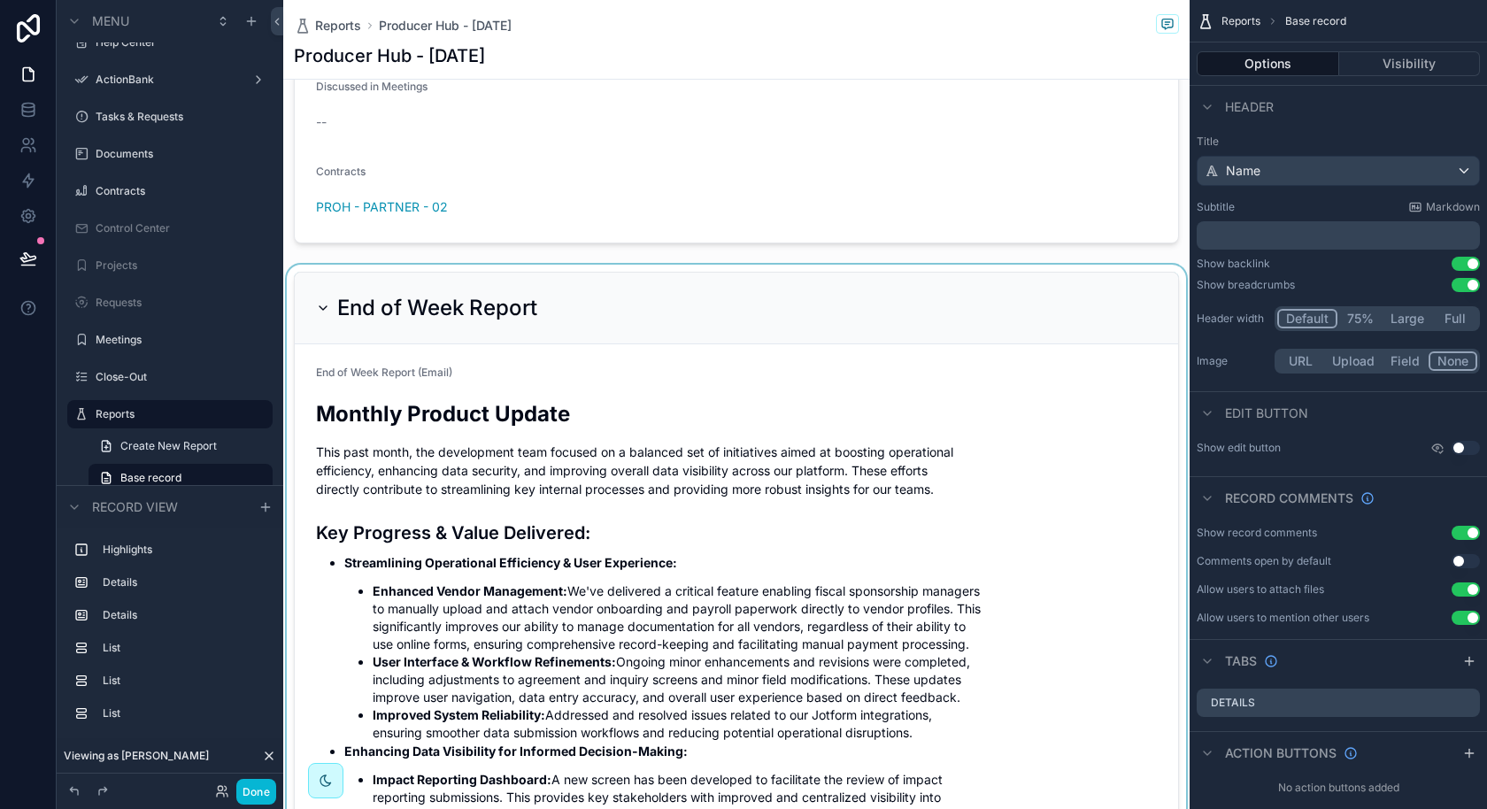
click at [495, 302] on div "scrollable content" at bounding box center [736, 672] width 907 height 815
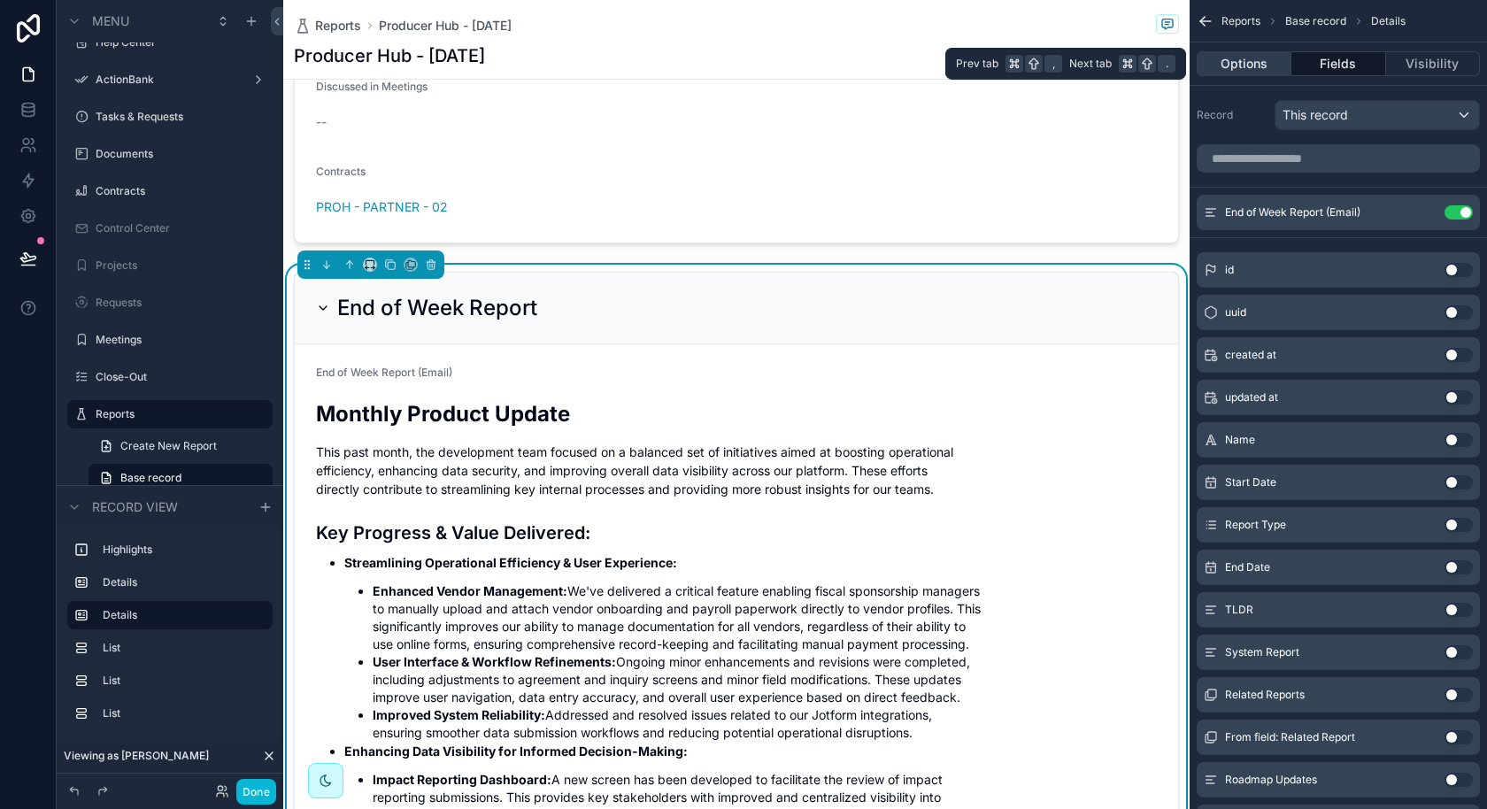
click at [1245, 71] on button "Options" at bounding box center [1244, 63] width 95 height 25
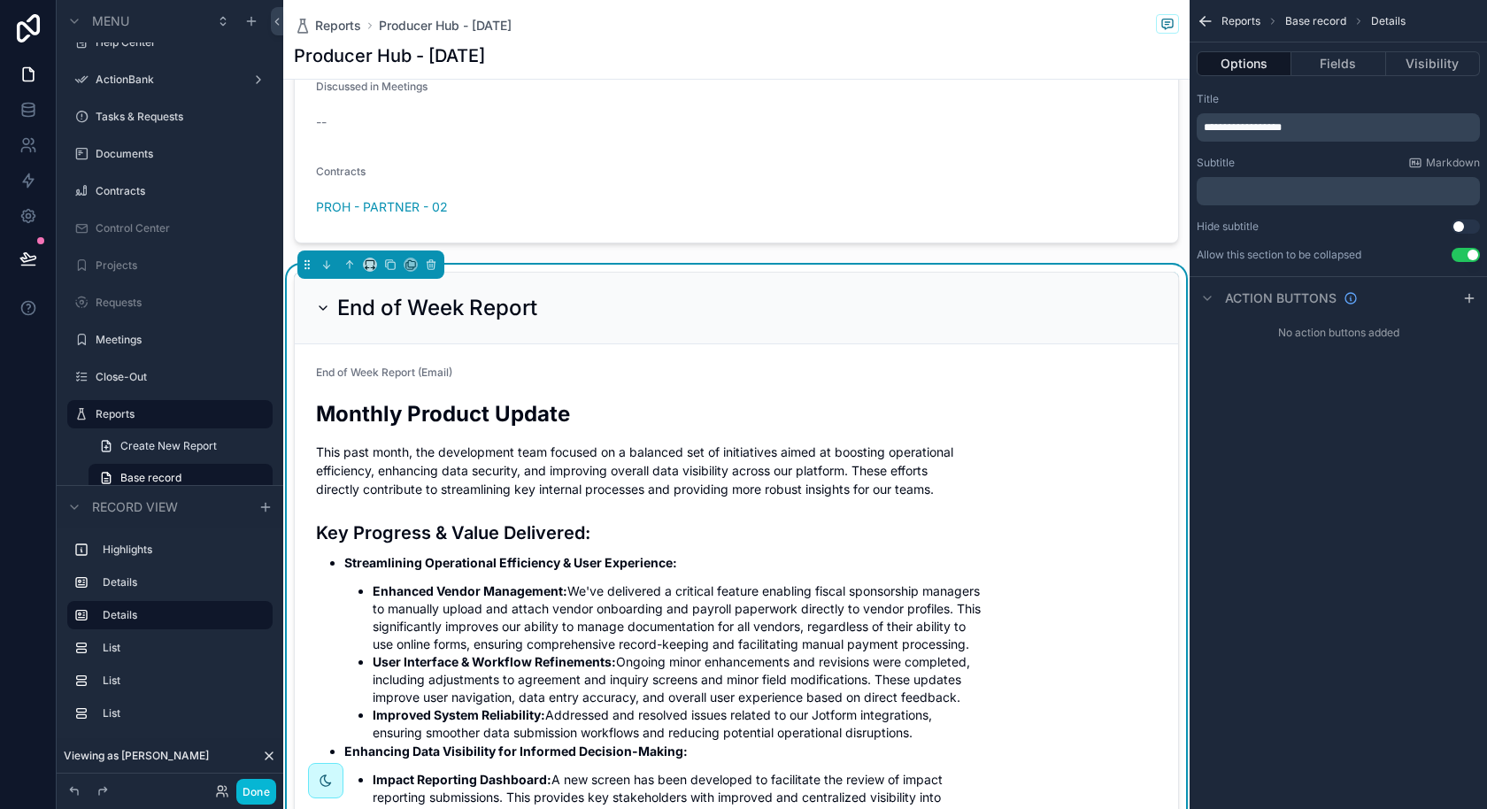
click at [1281, 135] on div "**********" at bounding box center [1338, 127] width 283 height 28
click at [1282, 127] on span "**********" at bounding box center [1243, 127] width 78 height 11
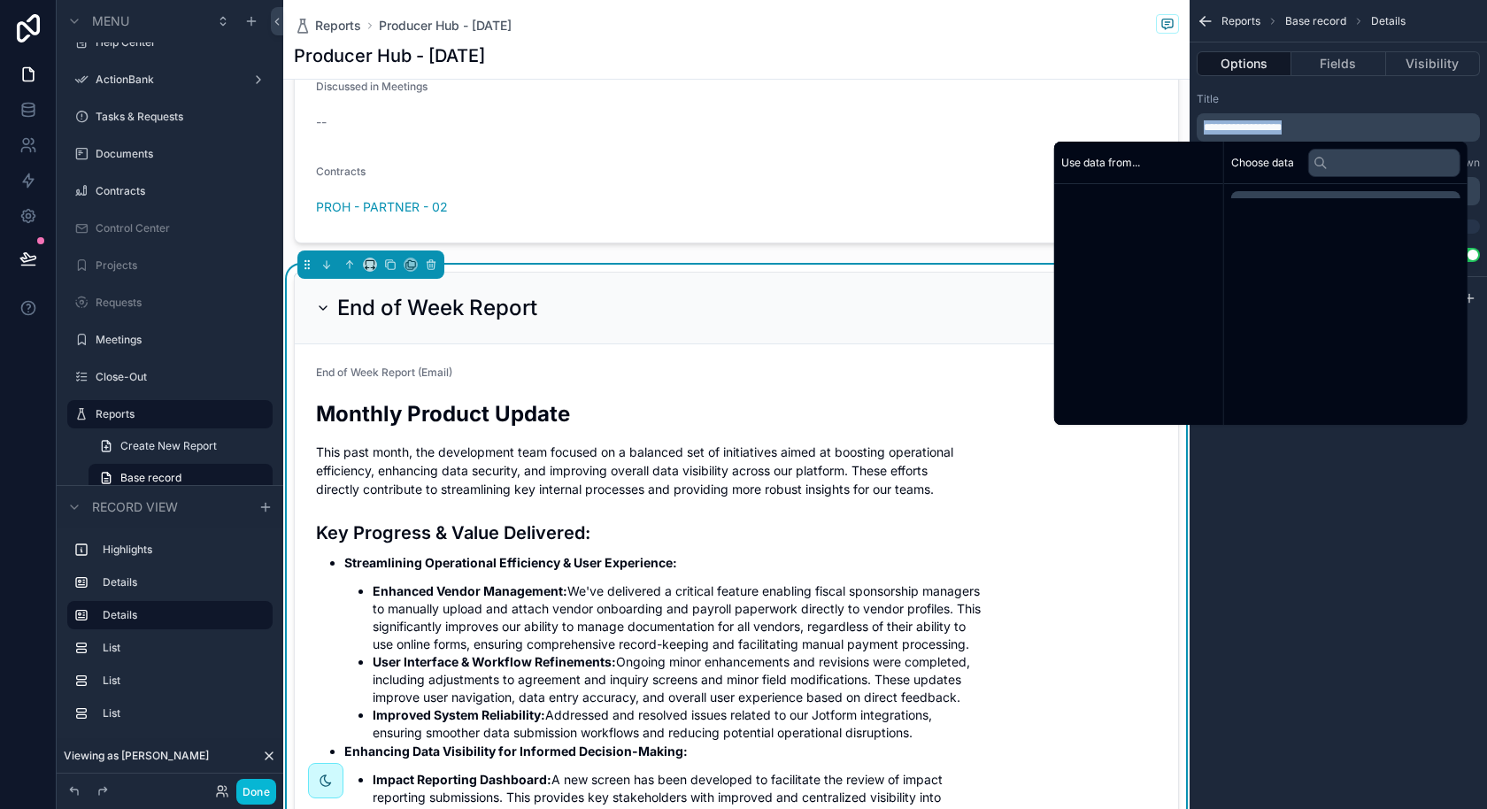
click at [1282, 127] on span "**********" at bounding box center [1243, 127] width 78 height 11
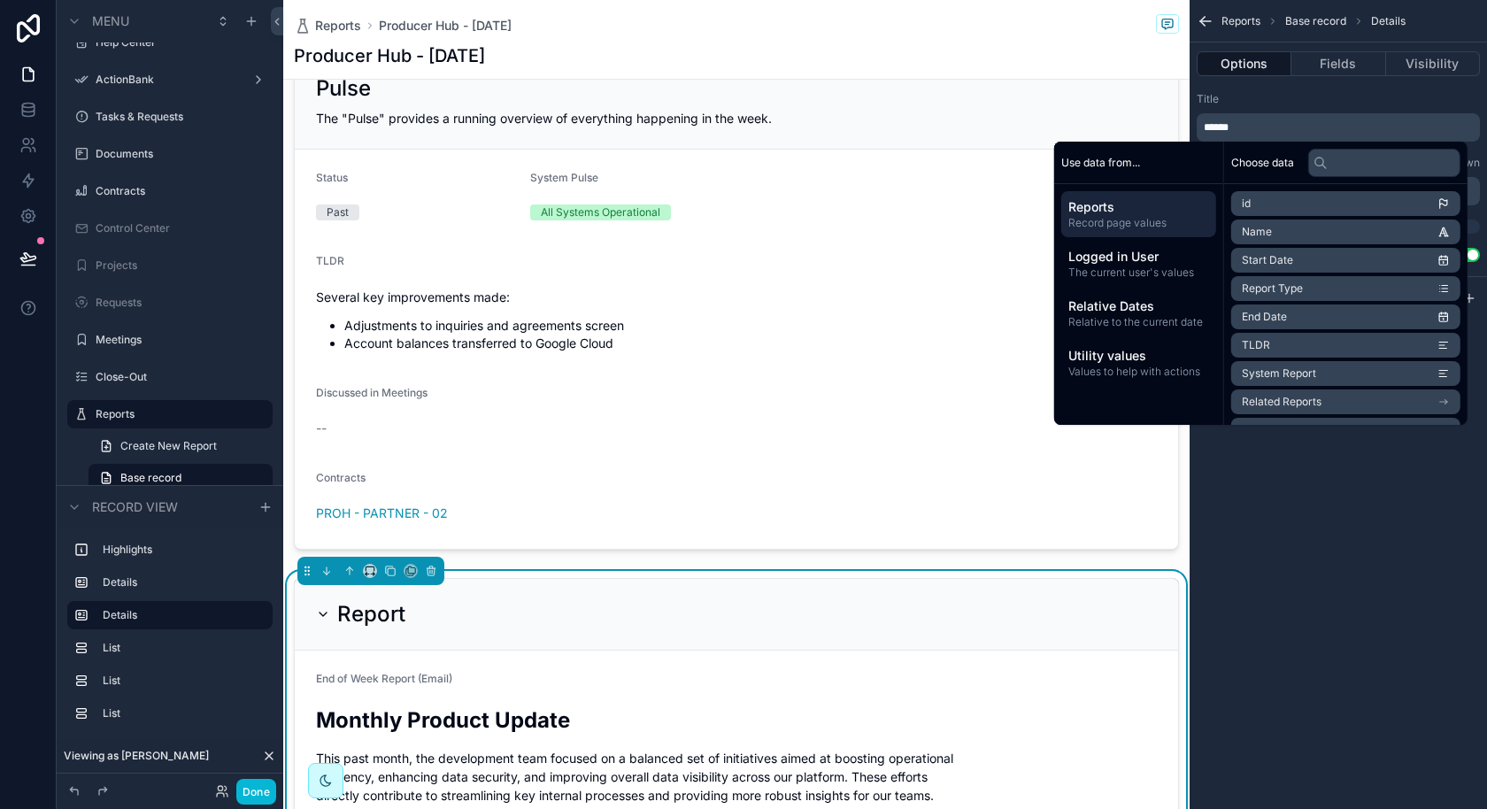
scroll to position [169, 0]
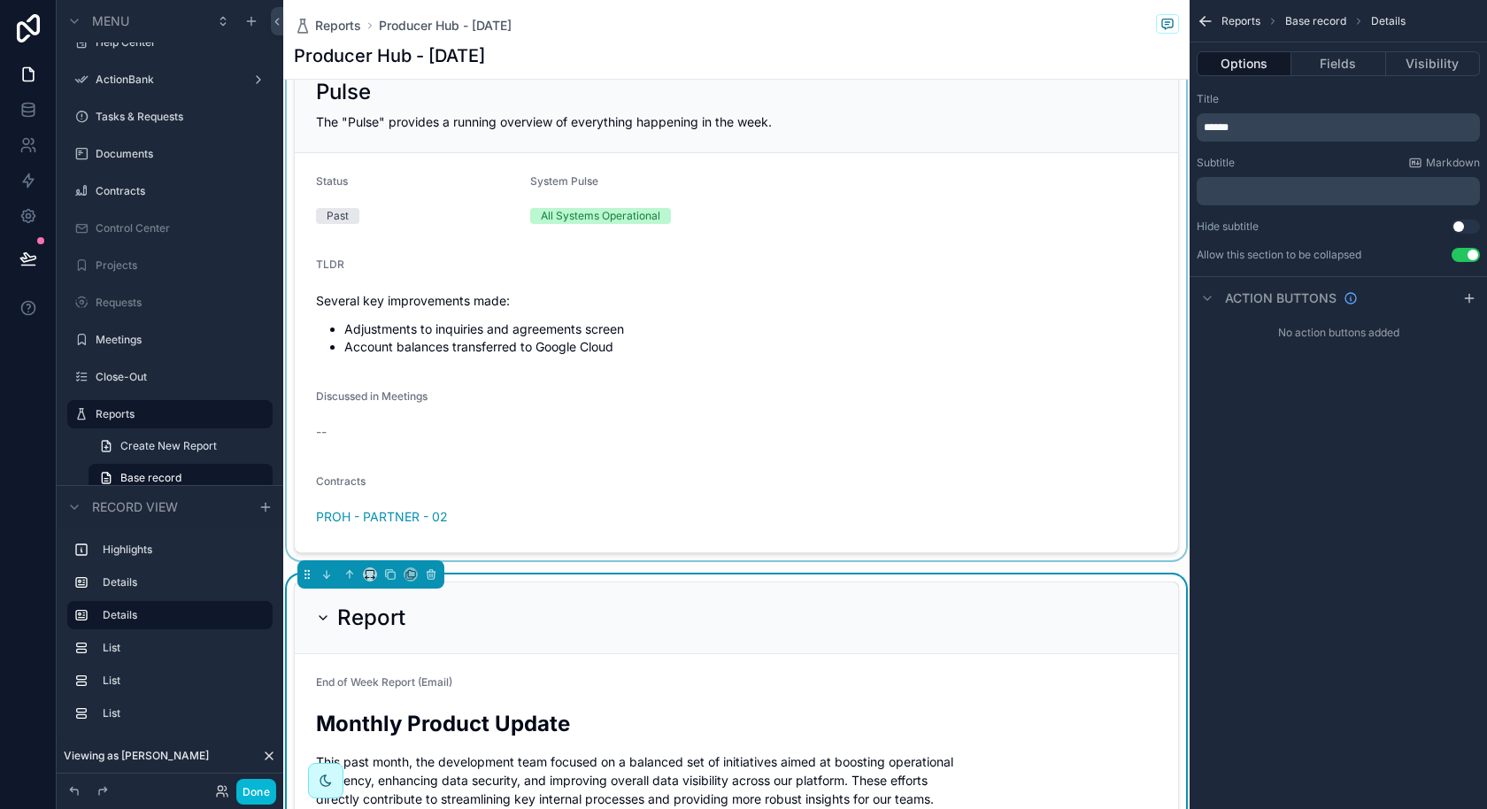
click at [612, 400] on div "scrollable content" at bounding box center [736, 305] width 907 height 512
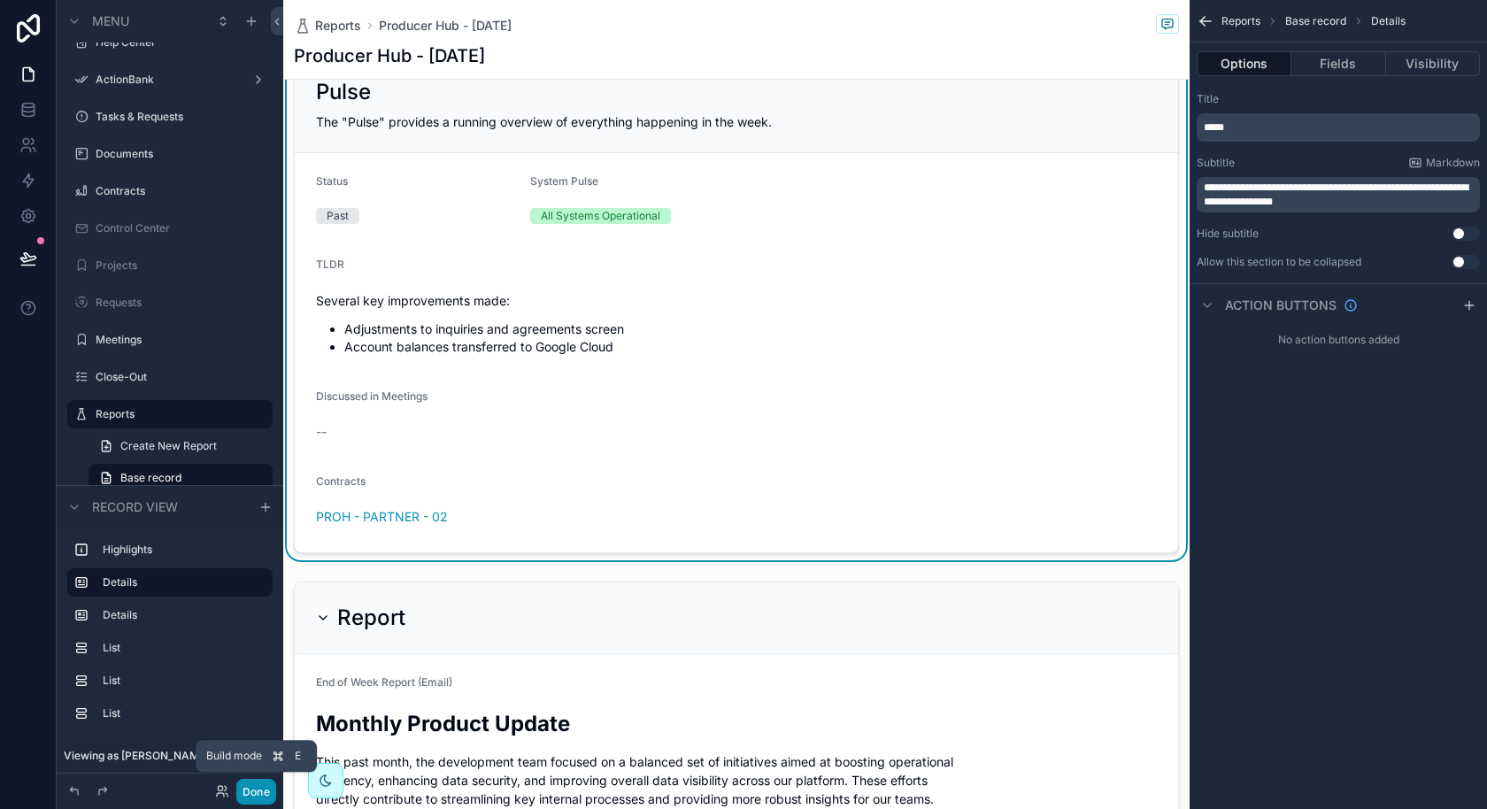
click at [251, 791] on button "Done" at bounding box center [256, 792] width 40 height 26
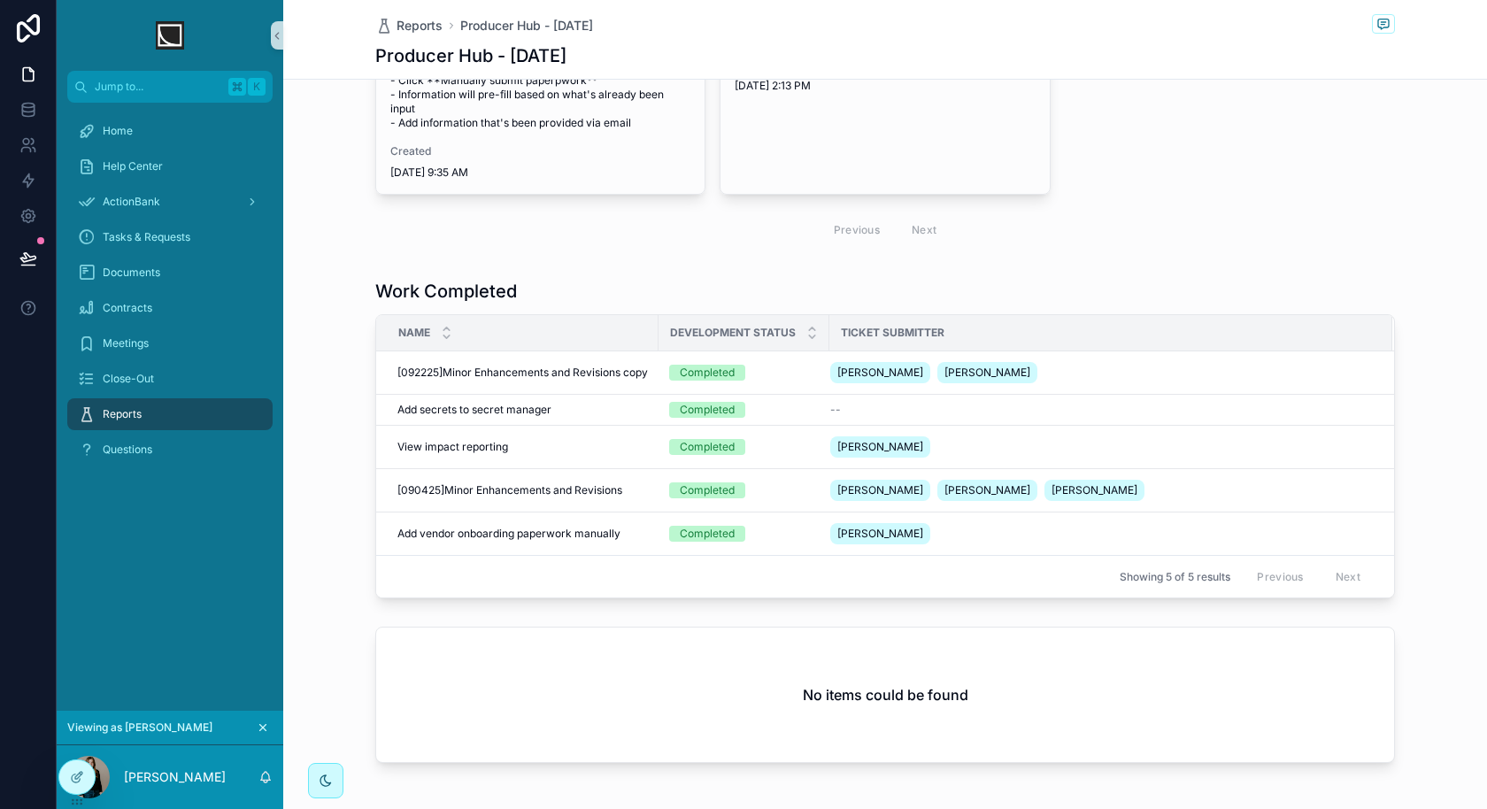
scroll to position [2258, 0]
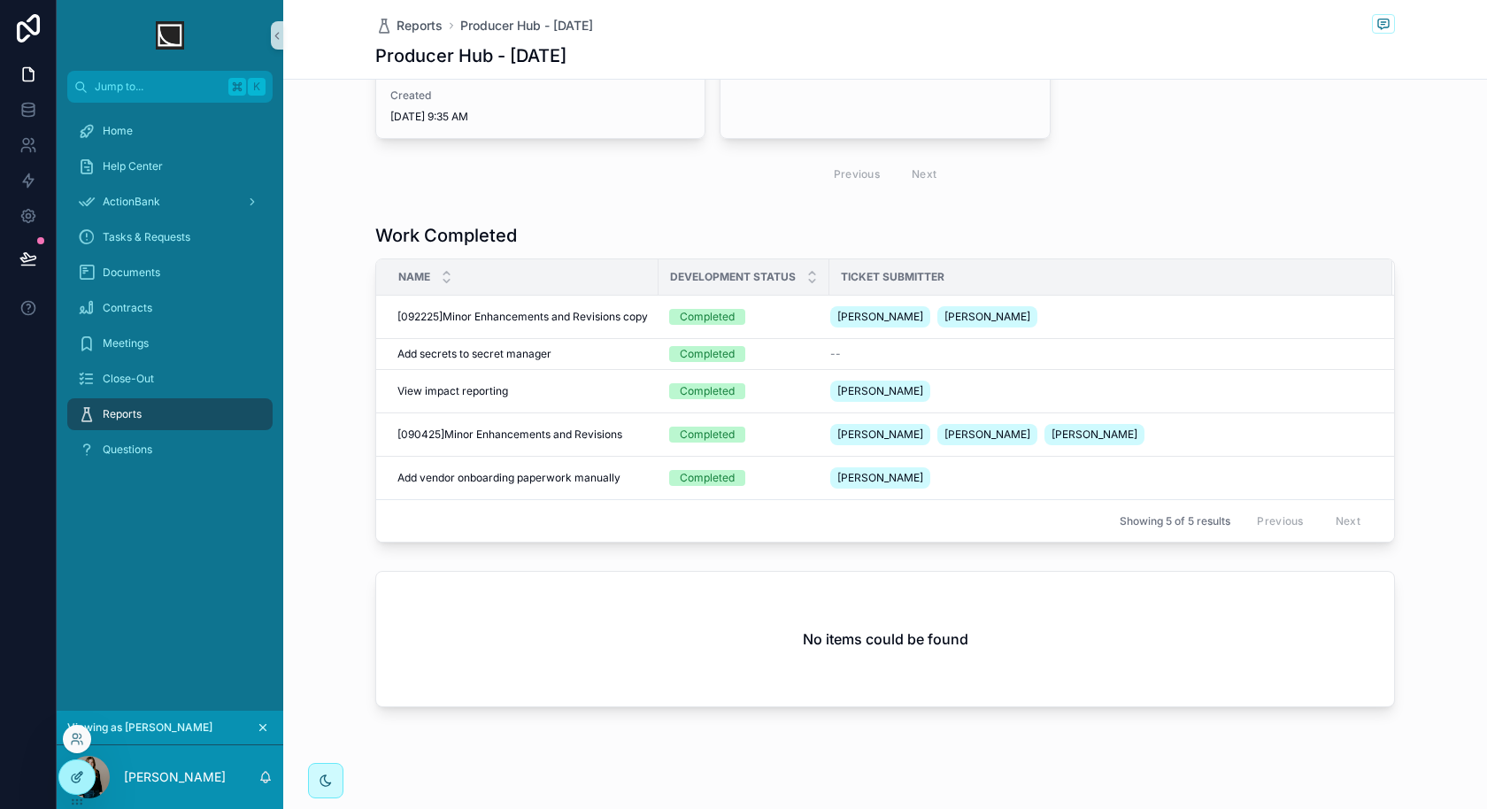
click at [86, 780] on div at bounding box center [76, 778] width 35 height 34
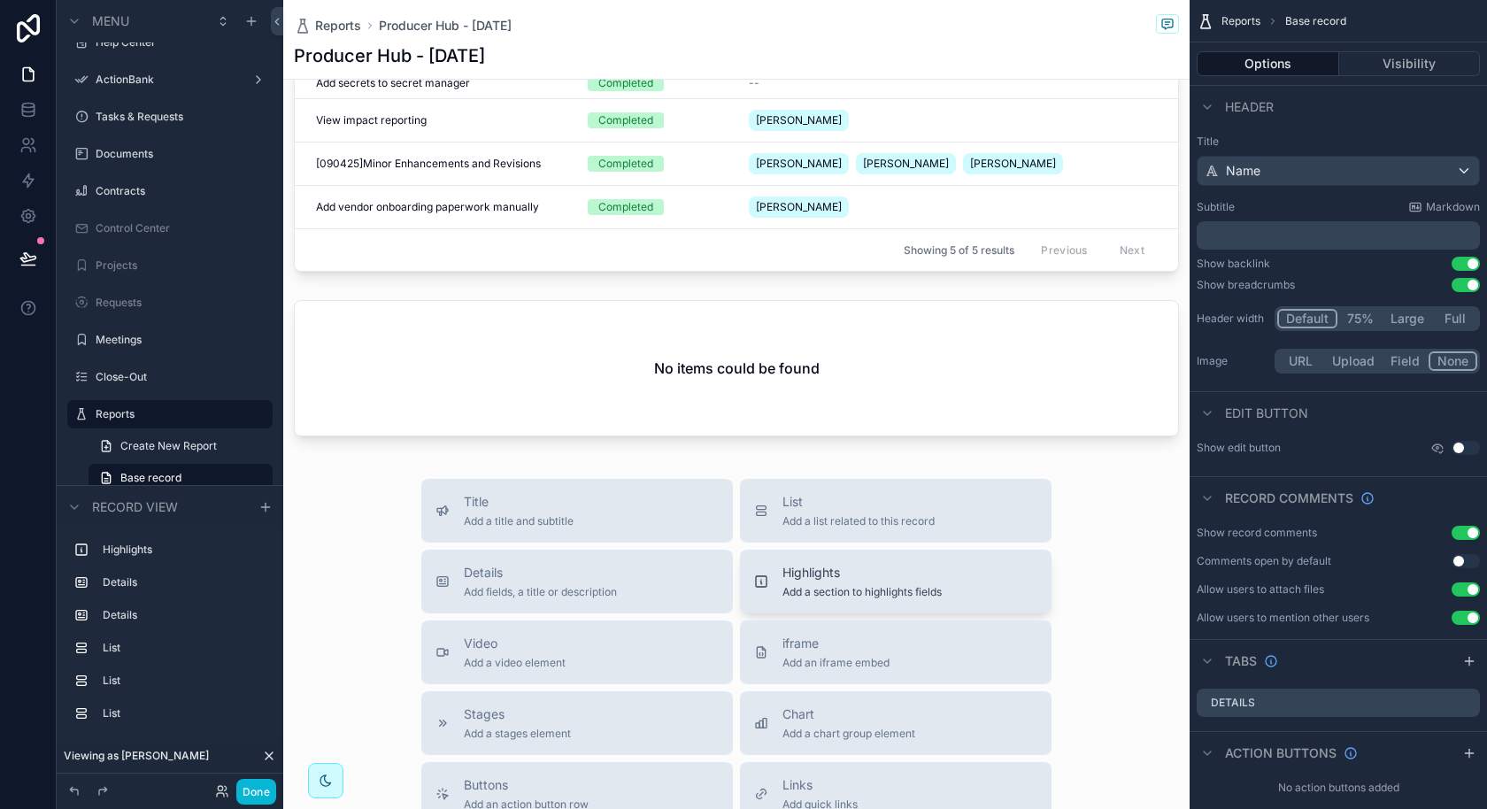
scroll to position [2589, 0]
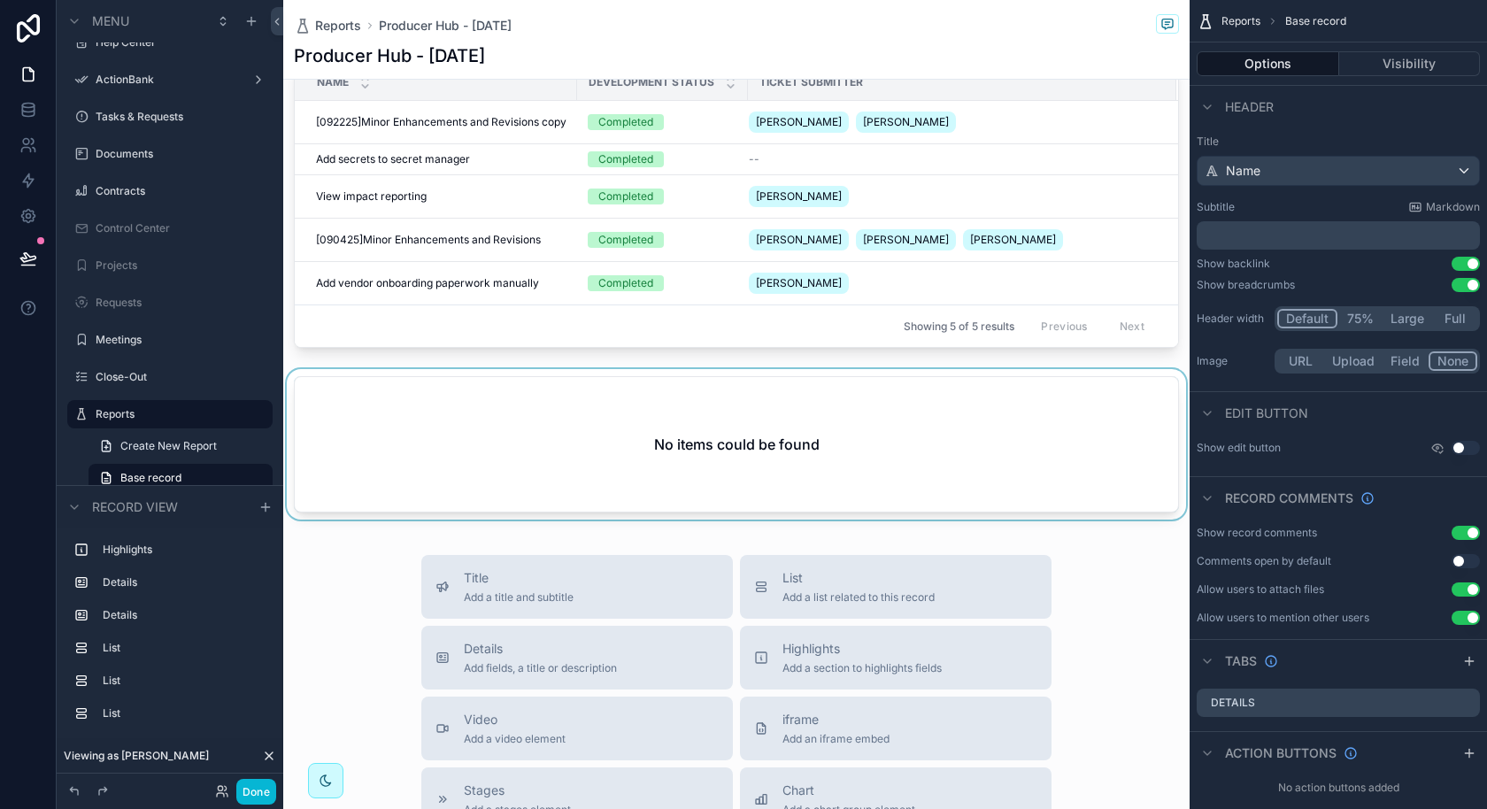
click at [699, 393] on div "scrollable content" at bounding box center [736, 448] width 907 height 158
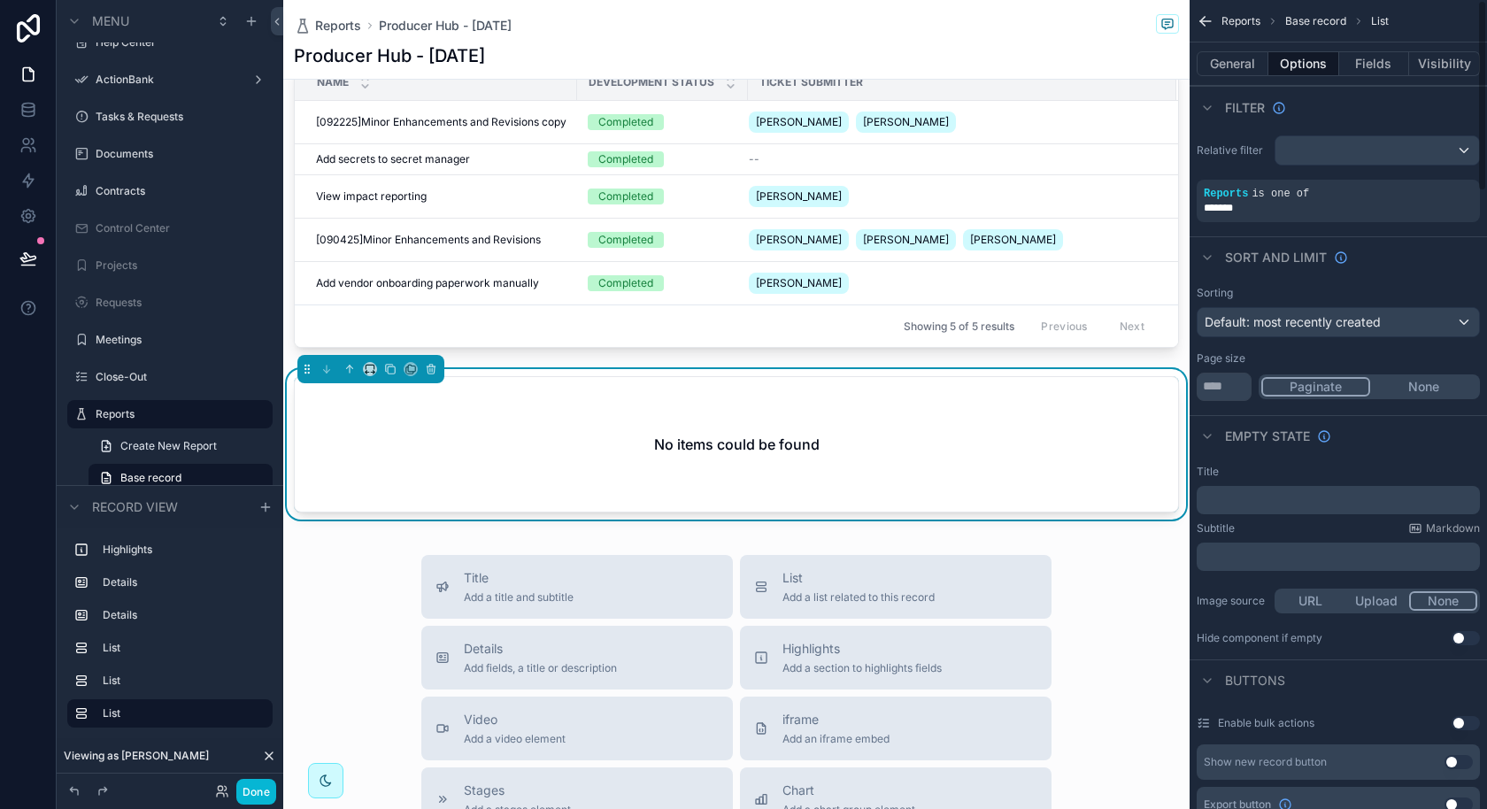
click at [1448, 638] on div "Hide component if empty Use setting" at bounding box center [1338, 638] width 283 height 14
click at [1463, 632] on button "Use setting" at bounding box center [1466, 638] width 28 height 14
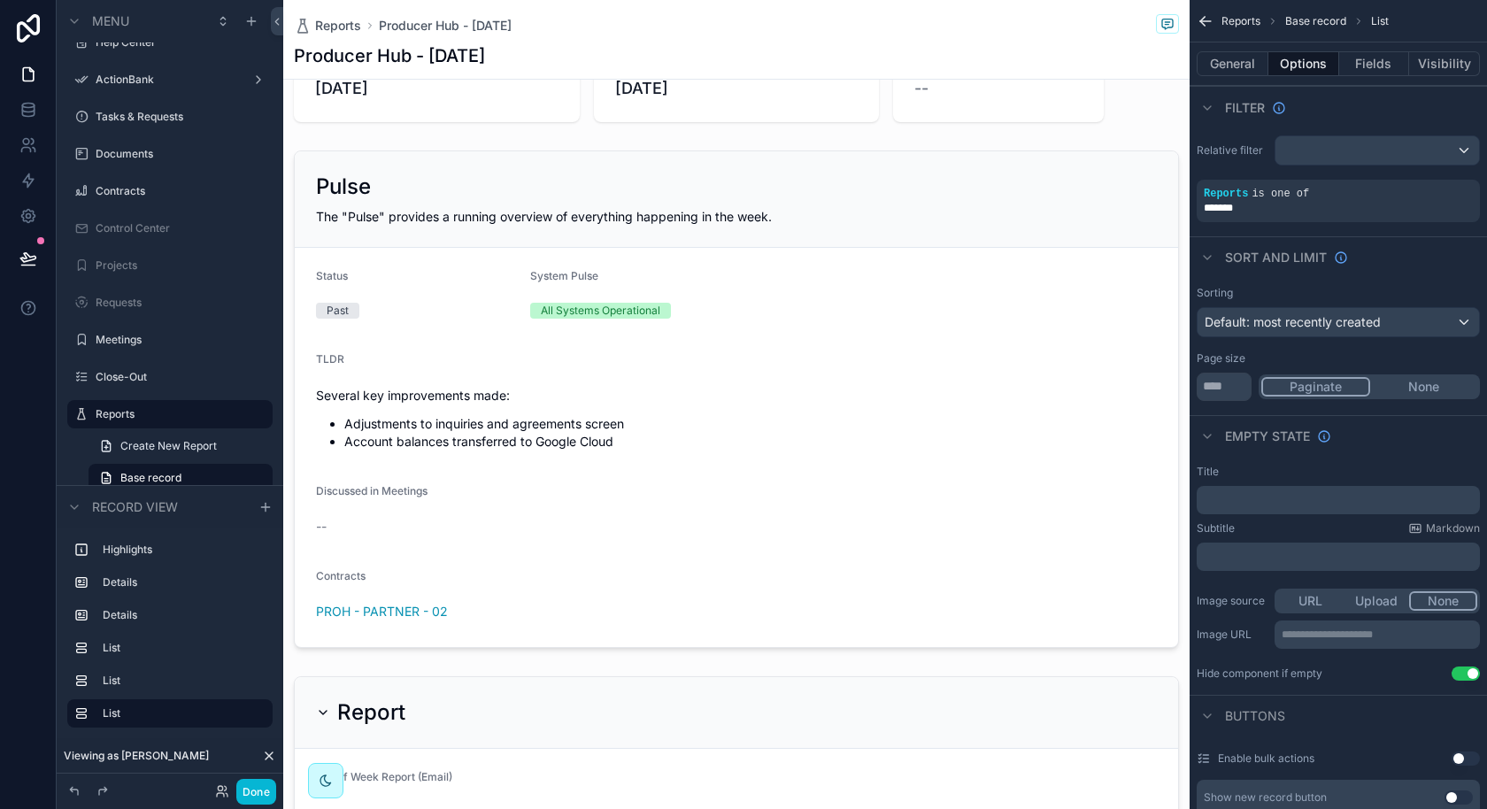
scroll to position [0, 0]
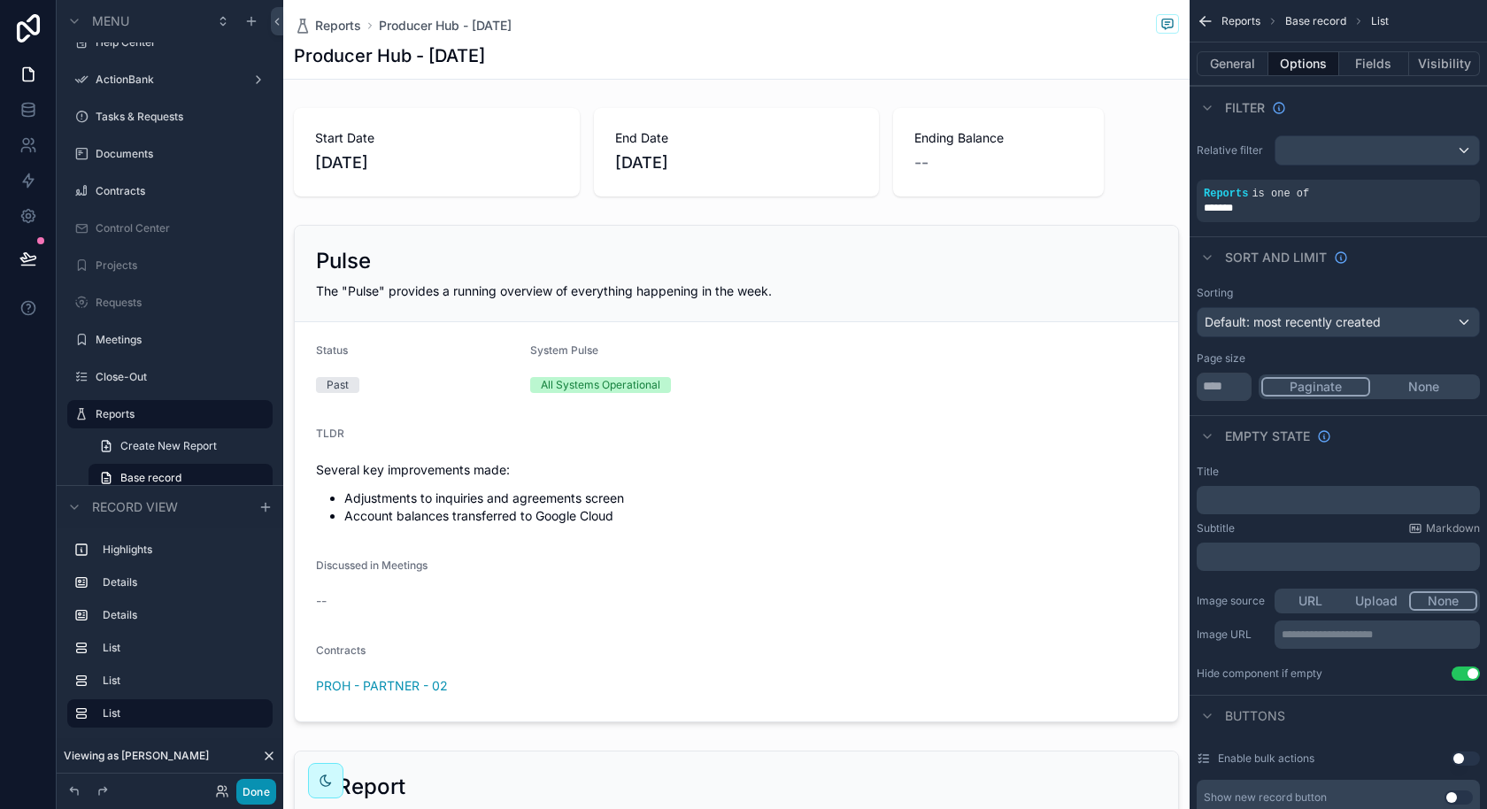
click at [266, 788] on button "Done" at bounding box center [256, 792] width 40 height 26
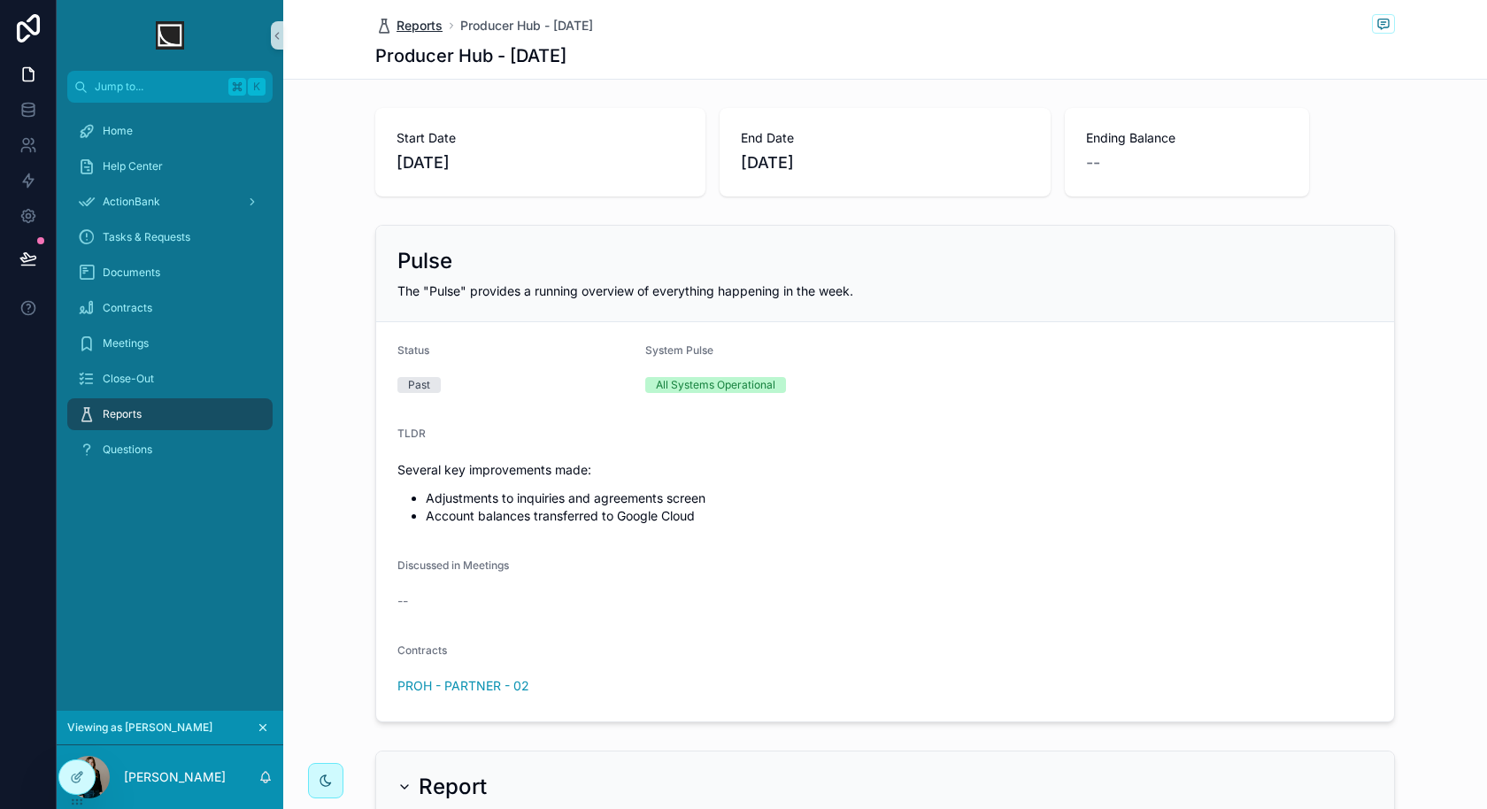
click at [429, 25] on span "Reports" at bounding box center [420, 26] width 46 height 18
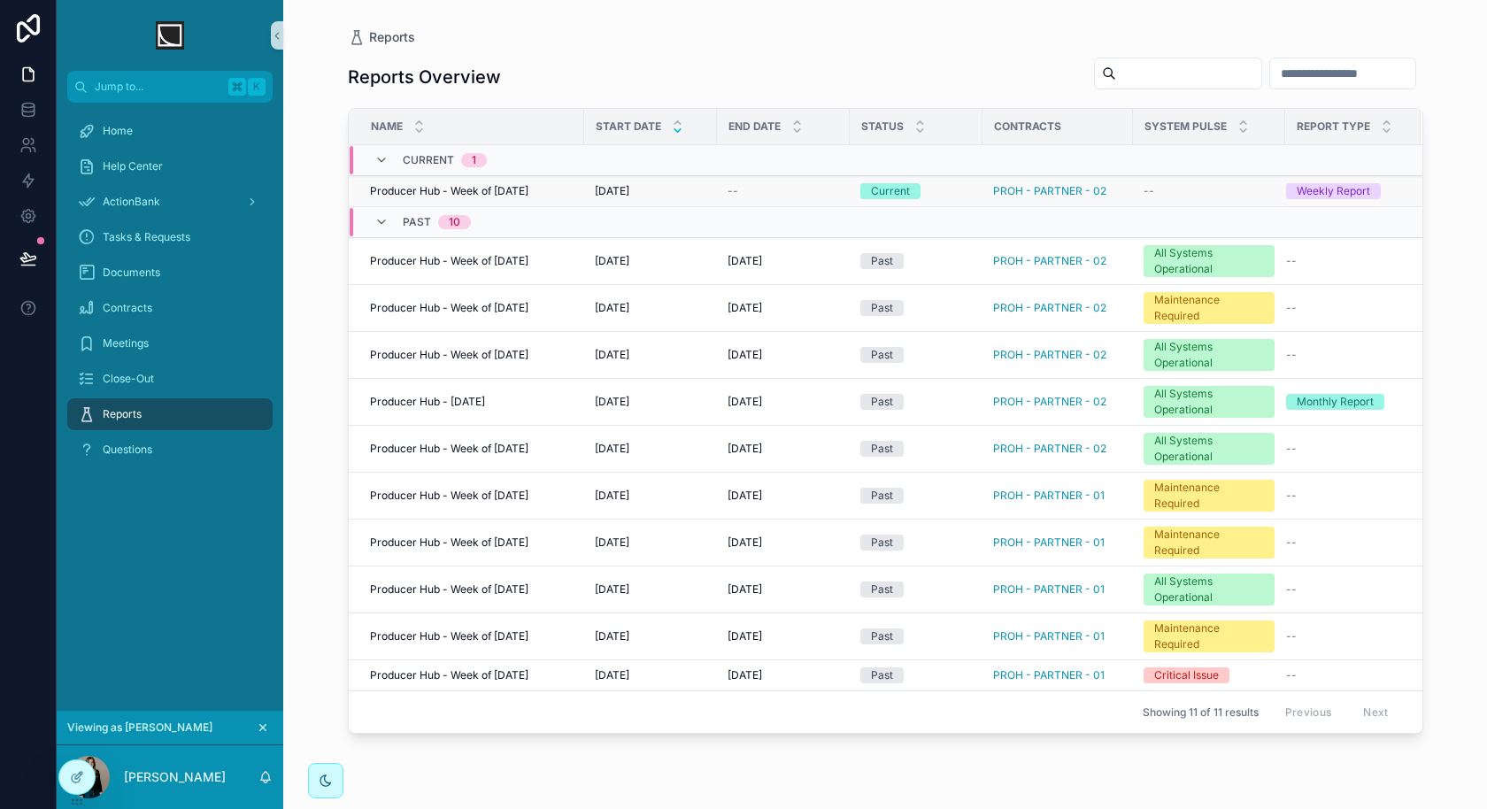
click at [522, 197] on td "Producer Hub - Week of [DATE] Producer Hub - Week of [DATE]" at bounding box center [467, 191] width 236 height 31
click at [524, 194] on span "Producer Hub - Week of [DATE]" at bounding box center [449, 191] width 158 height 14
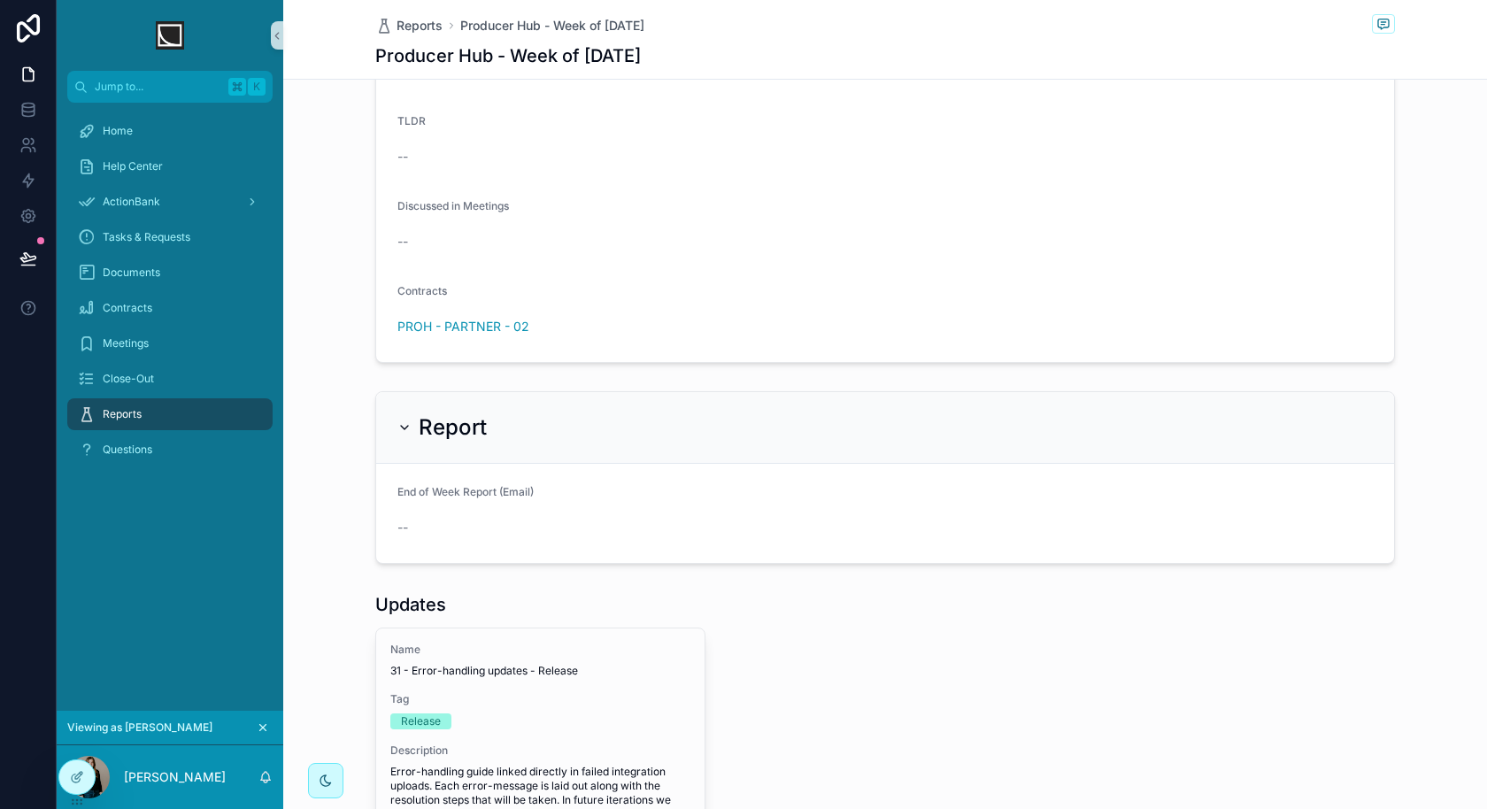
scroll to position [294, 0]
